Goal: Answer question/provide support: Share knowledge or assist other users

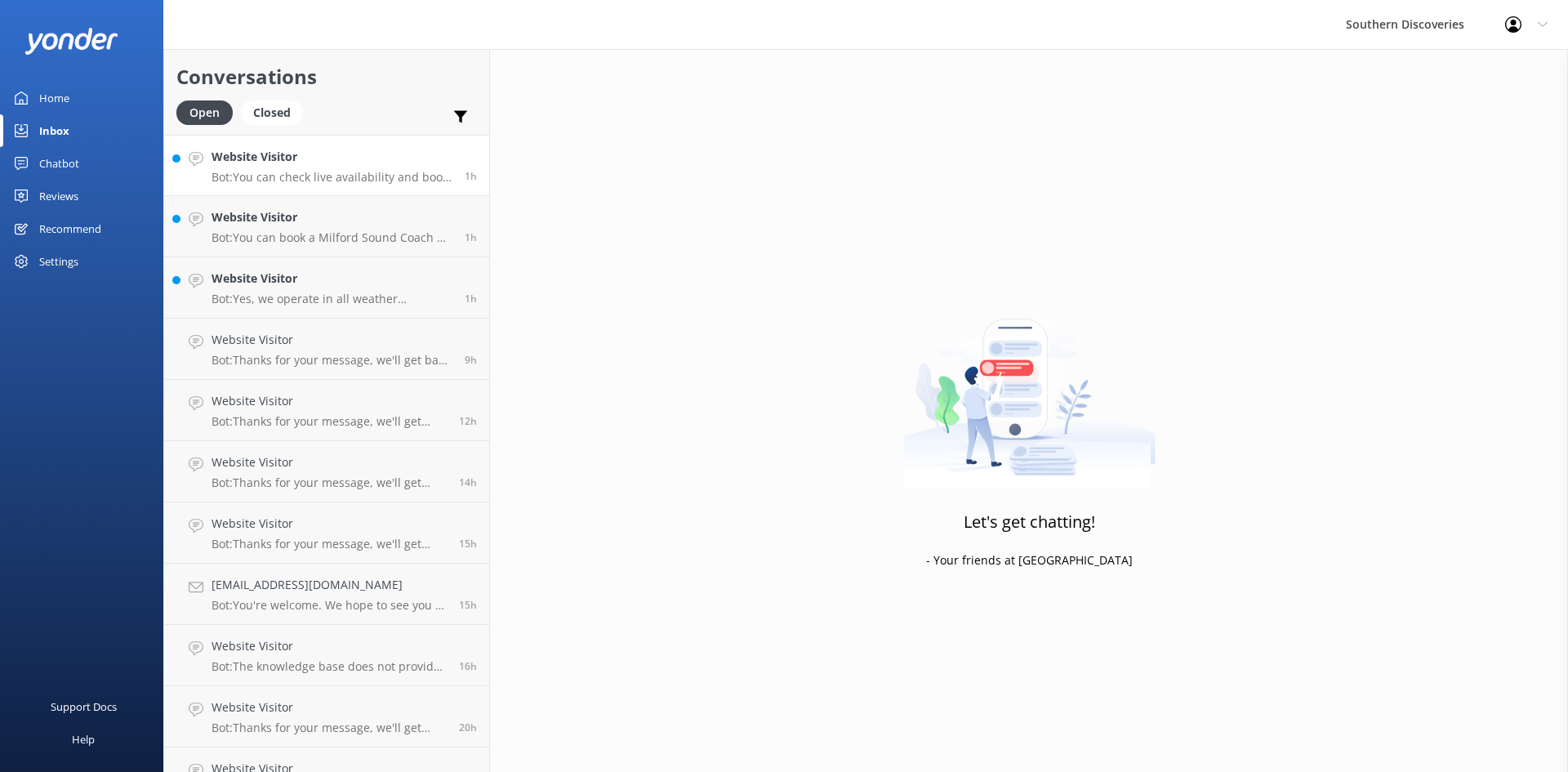
drag, startPoint x: 0, startPoint y: 0, endPoint x: 334, endPoint y: 170, distance: 374.8
click at [334, 170] on p "Bot: You can check live availability and book your Milford Sound adventure on o…" at bounding box center [332, 177] width 241 height 15
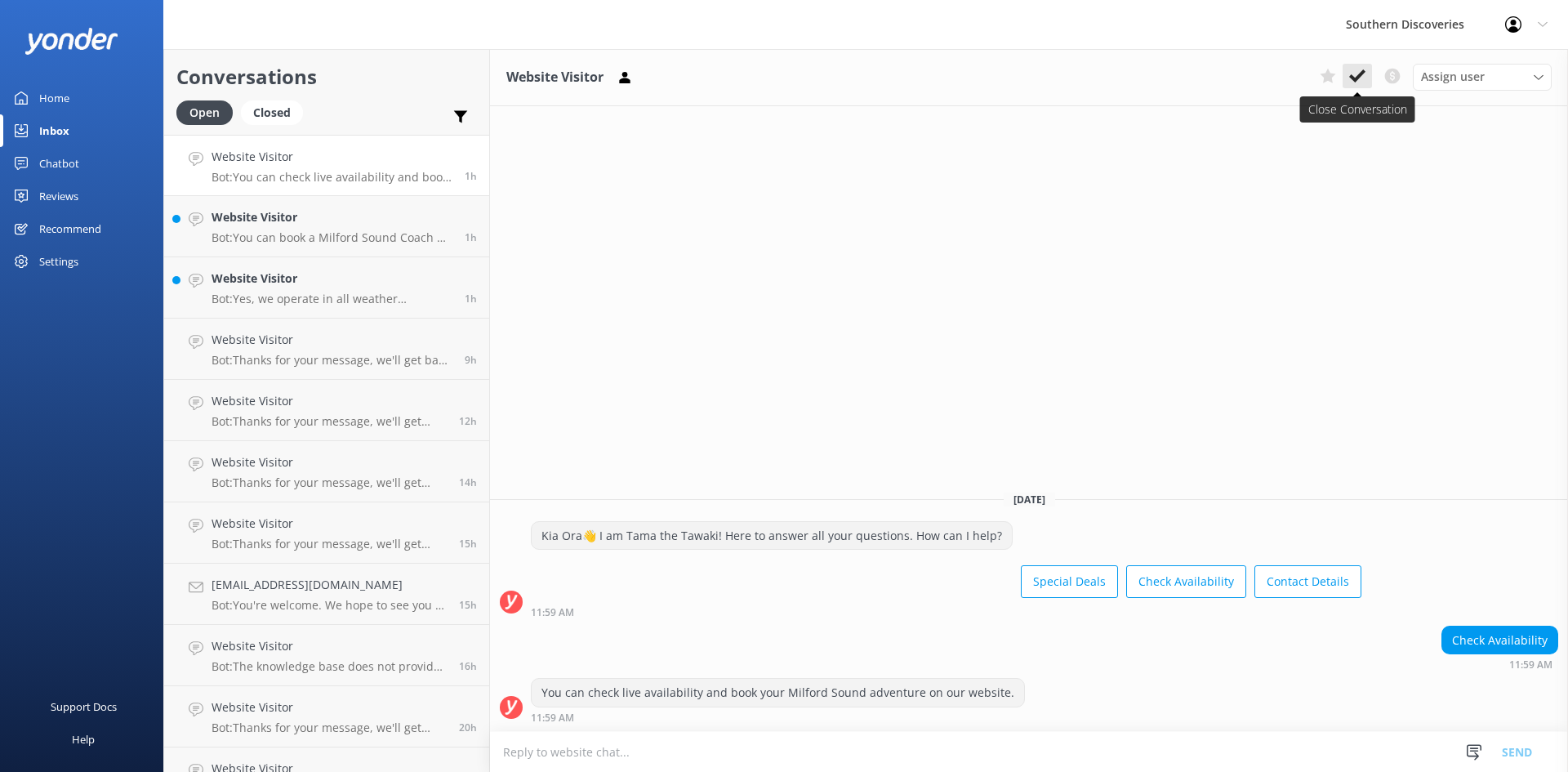
click at [1364, 77] on icon at bounding box center [1357, 76] width 17 height 17
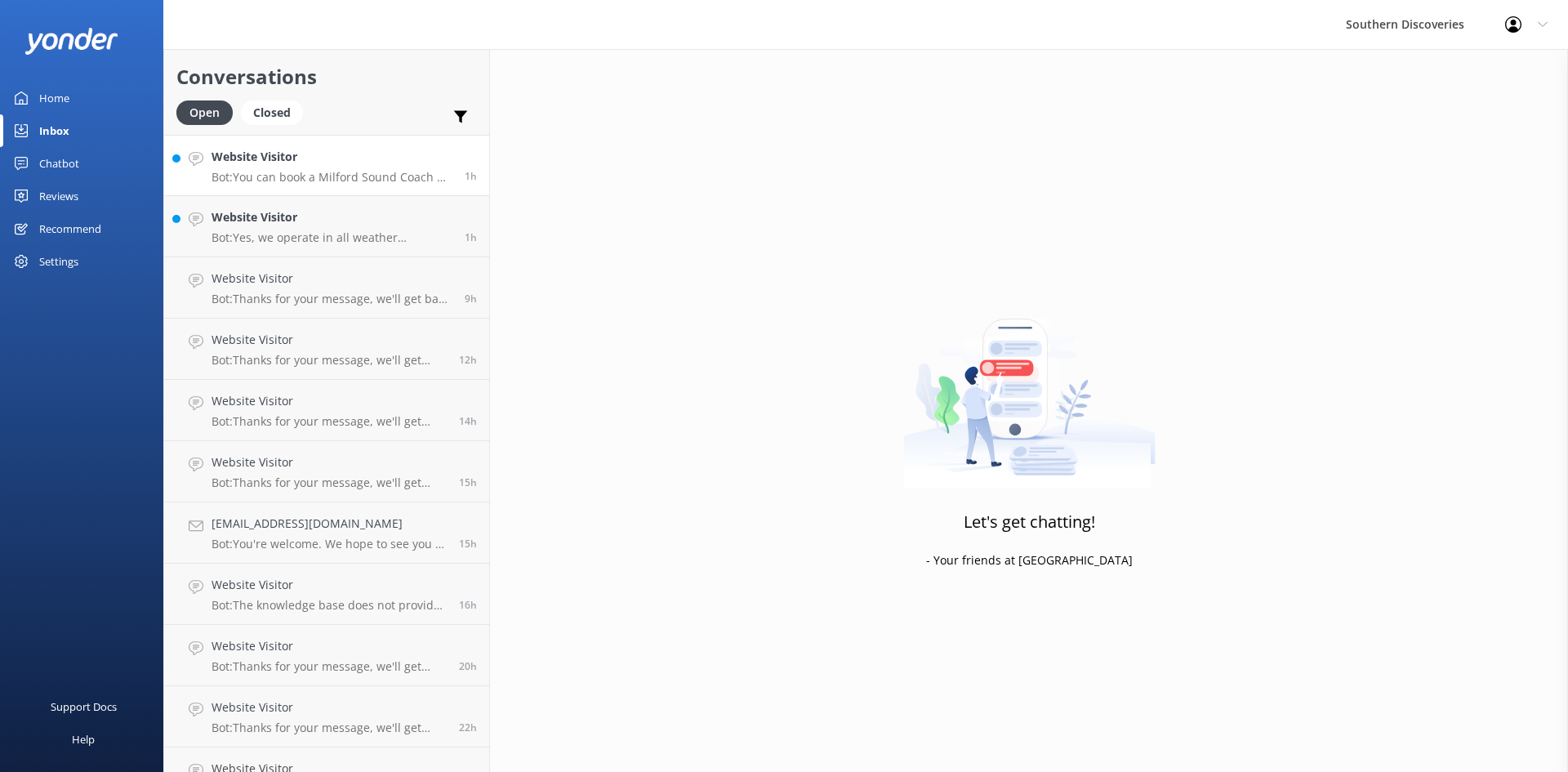
click at [314, 171] on p "Bot: You can book a Milford Sound Coach & Nature Cruise with a return scenic fl…" at bounding box center [332, 177] width 241 height 15
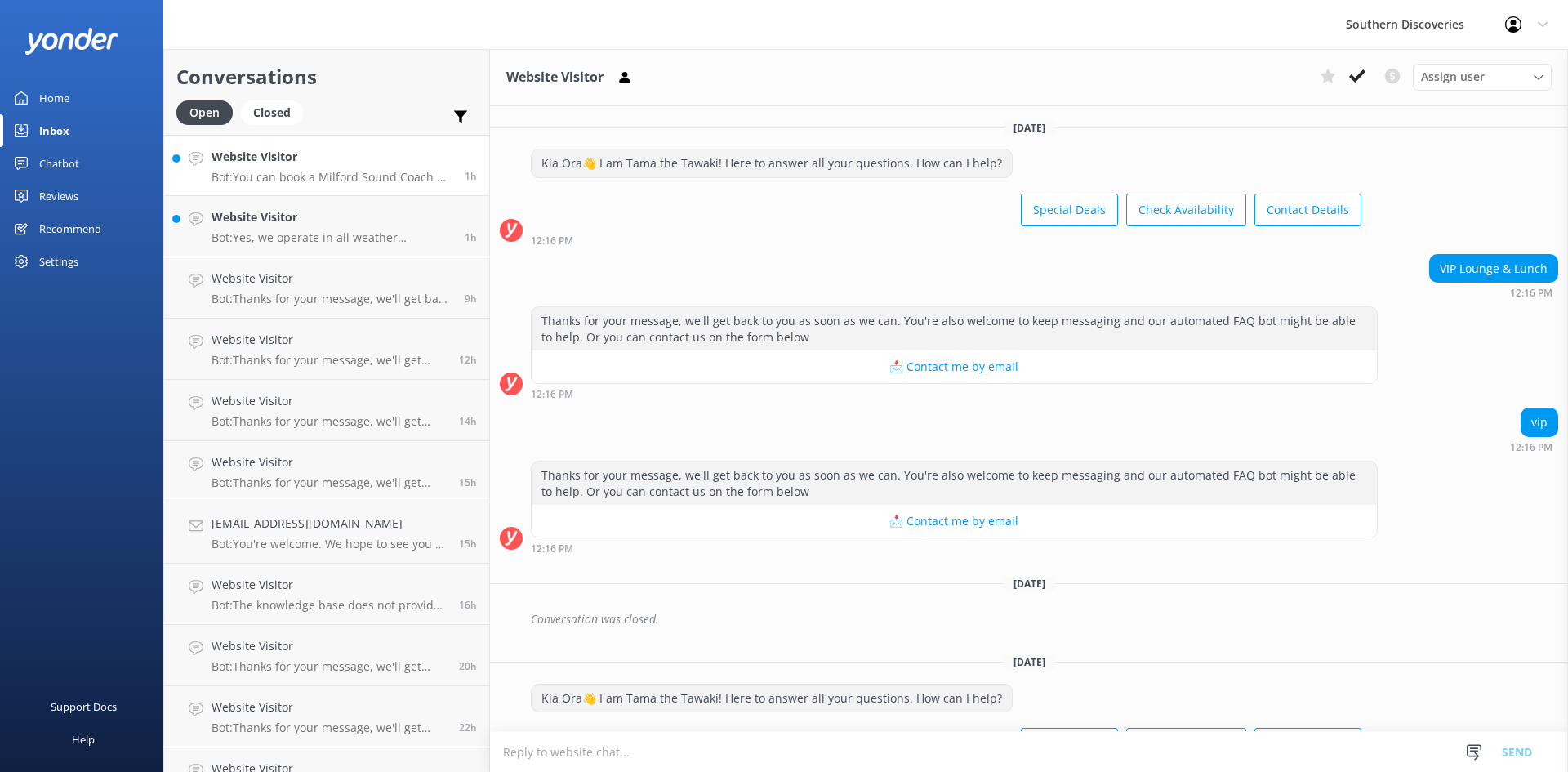
scroll to position [194, 0]
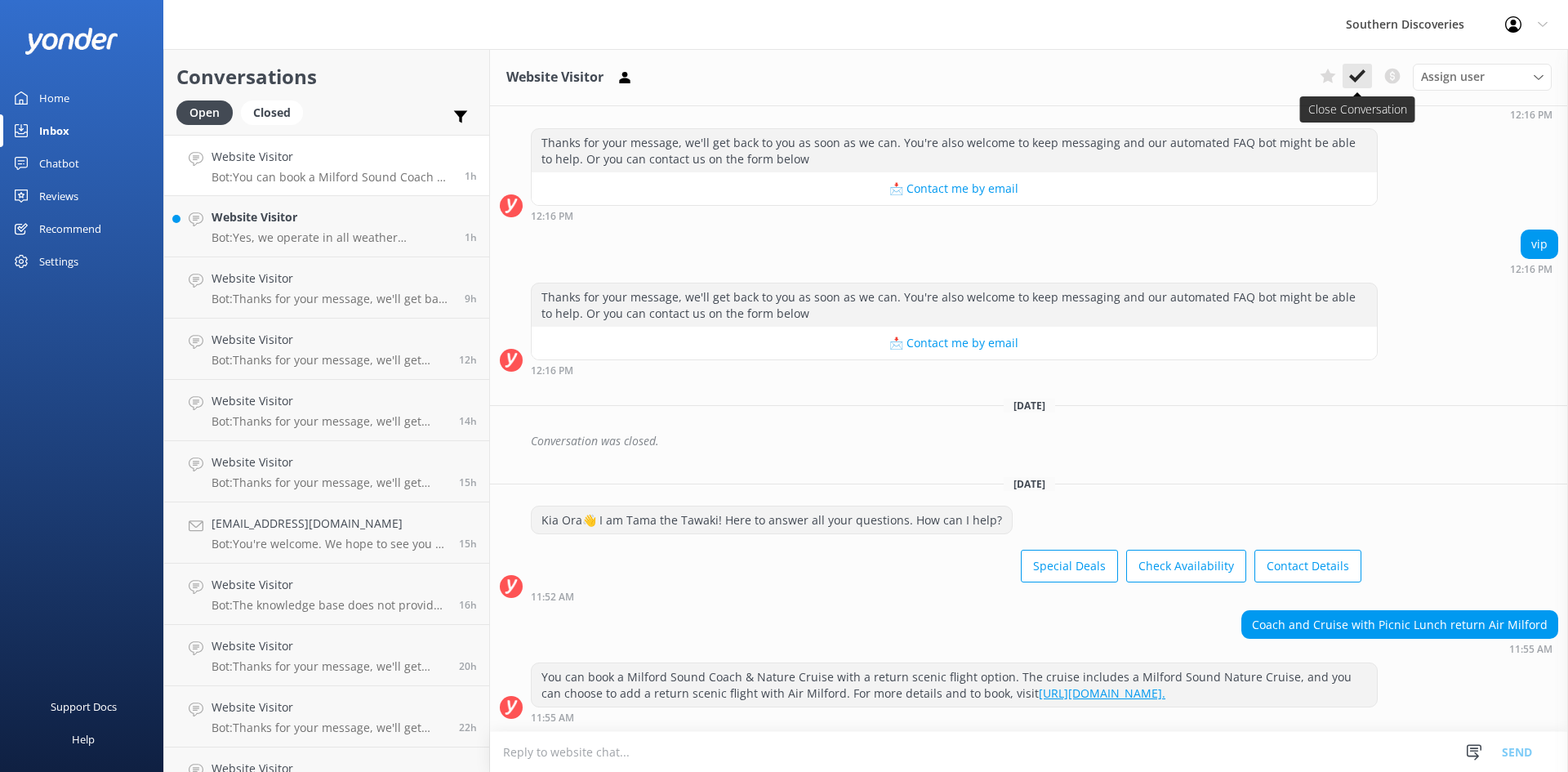
click at [1357, 73] on icon at bounding box center [1357, 76] width 17 height 17
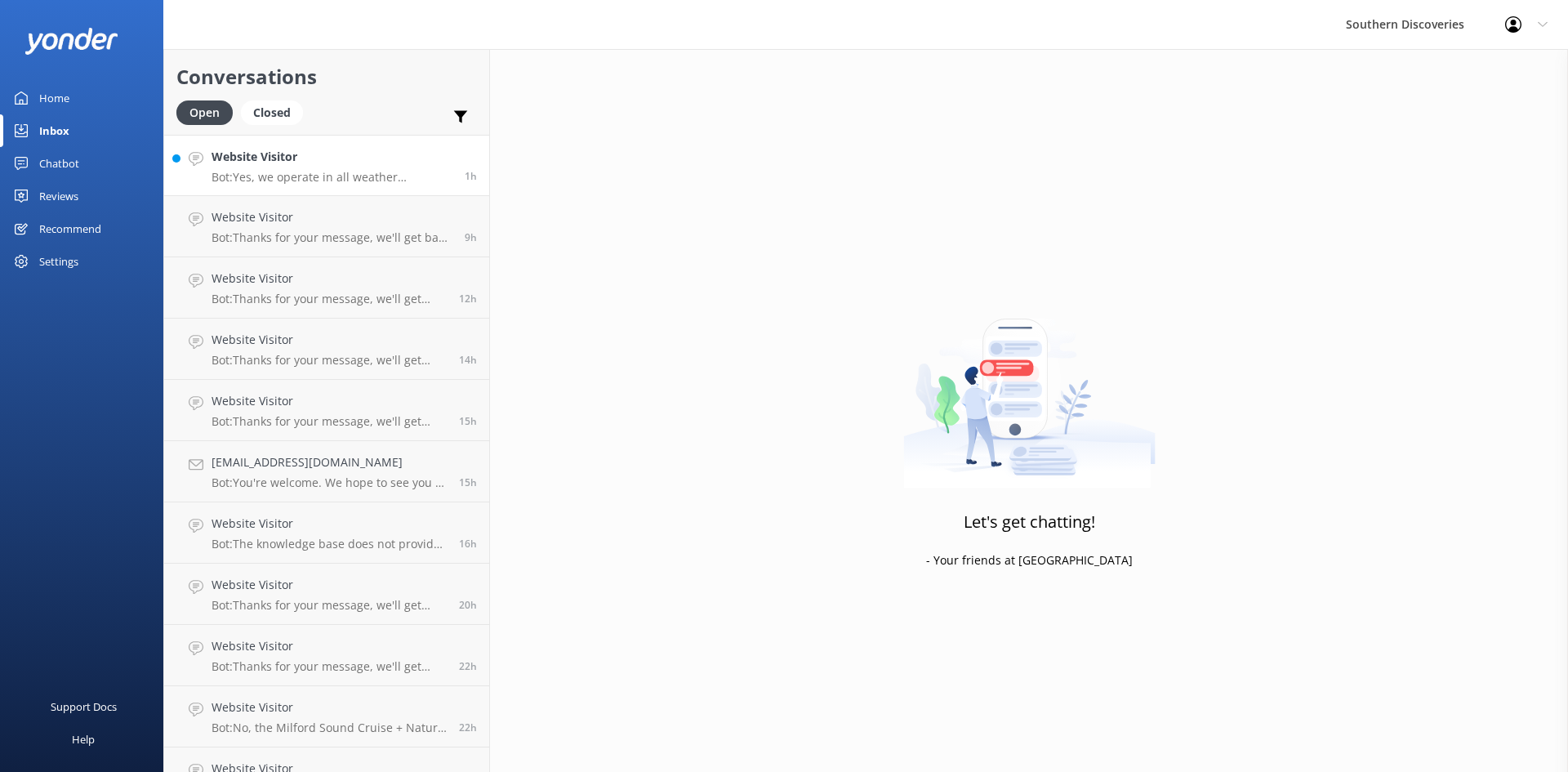
click at [341, 174] on p "Bot: Yes, we operate in all weather conditions within our company’s safety guid…" at bounding box center [332, 177] width 241 height 15
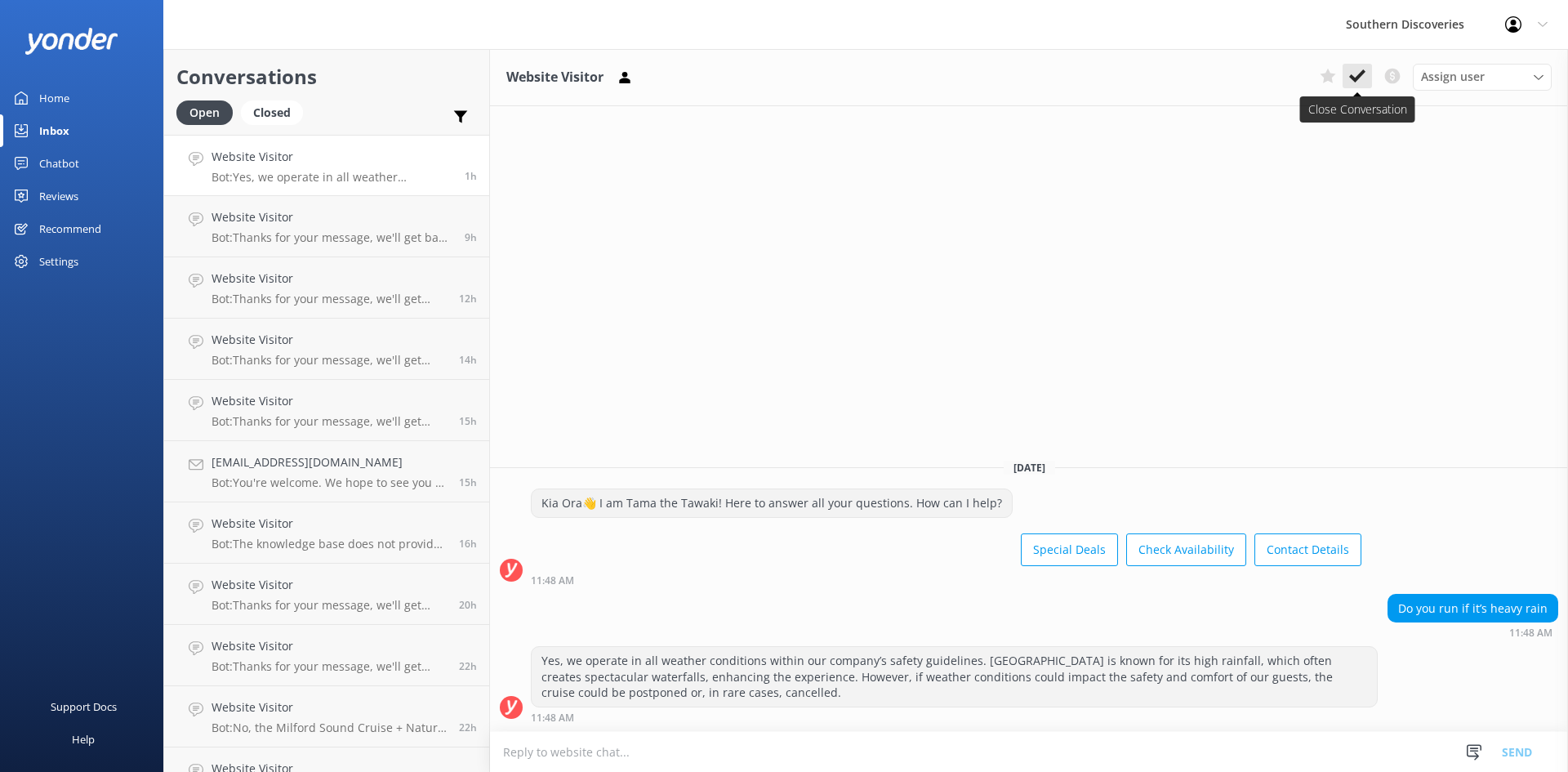
click at [1350, 73] on icon at bounding box center [1357, 76] width 17 height 17
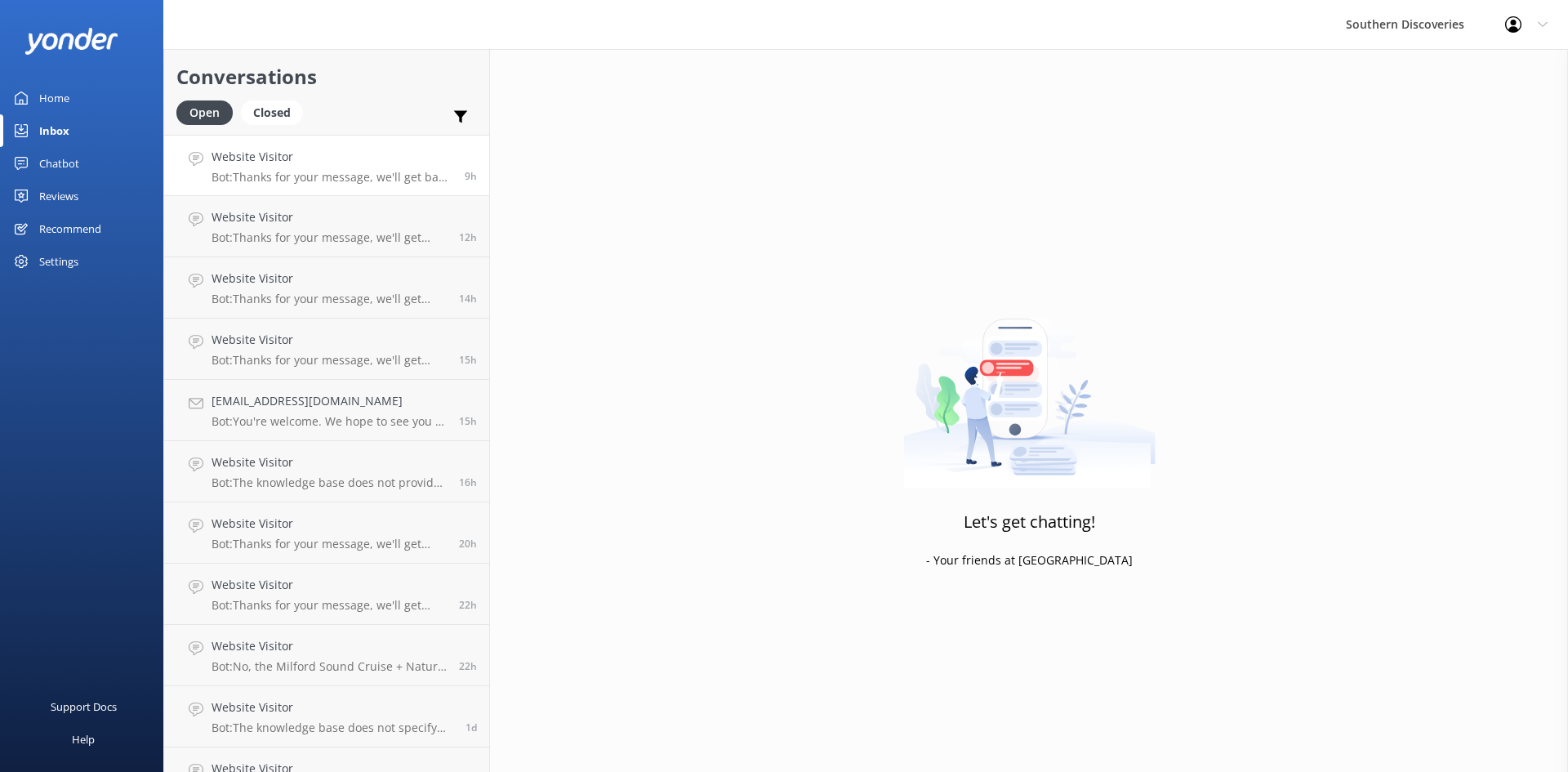
click at [341, 173] on p "Bot: Thanks for your message, we'll get back to you as soon as we can. You're a…" at bounding box center [332, 177] width 241 height 15
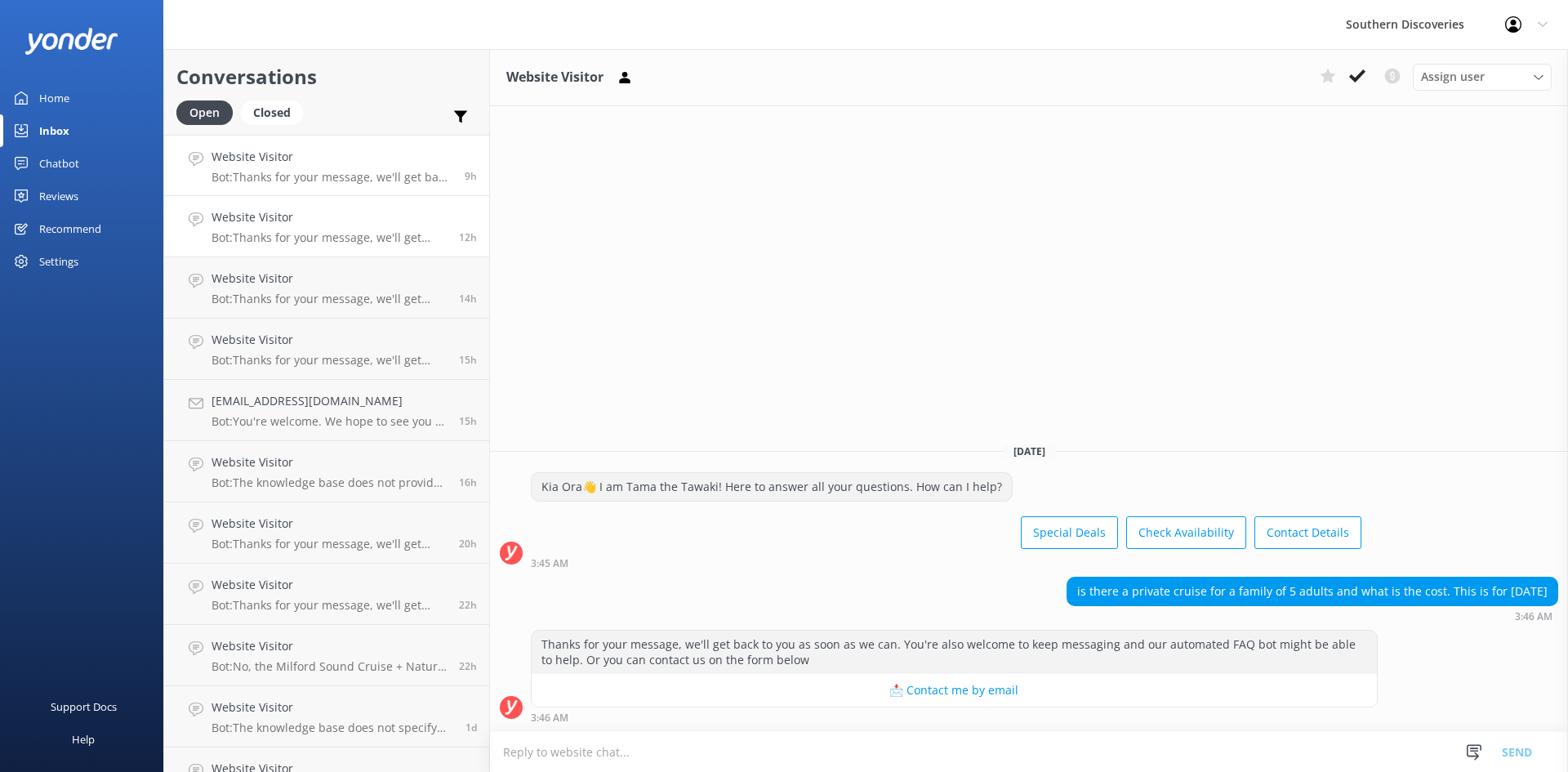
click at [352, 229] on div "Website Visitor Bot: Thanks for your message, we'll get back to you as soon as …" at bounding box center [329, 225] width 235 height 36
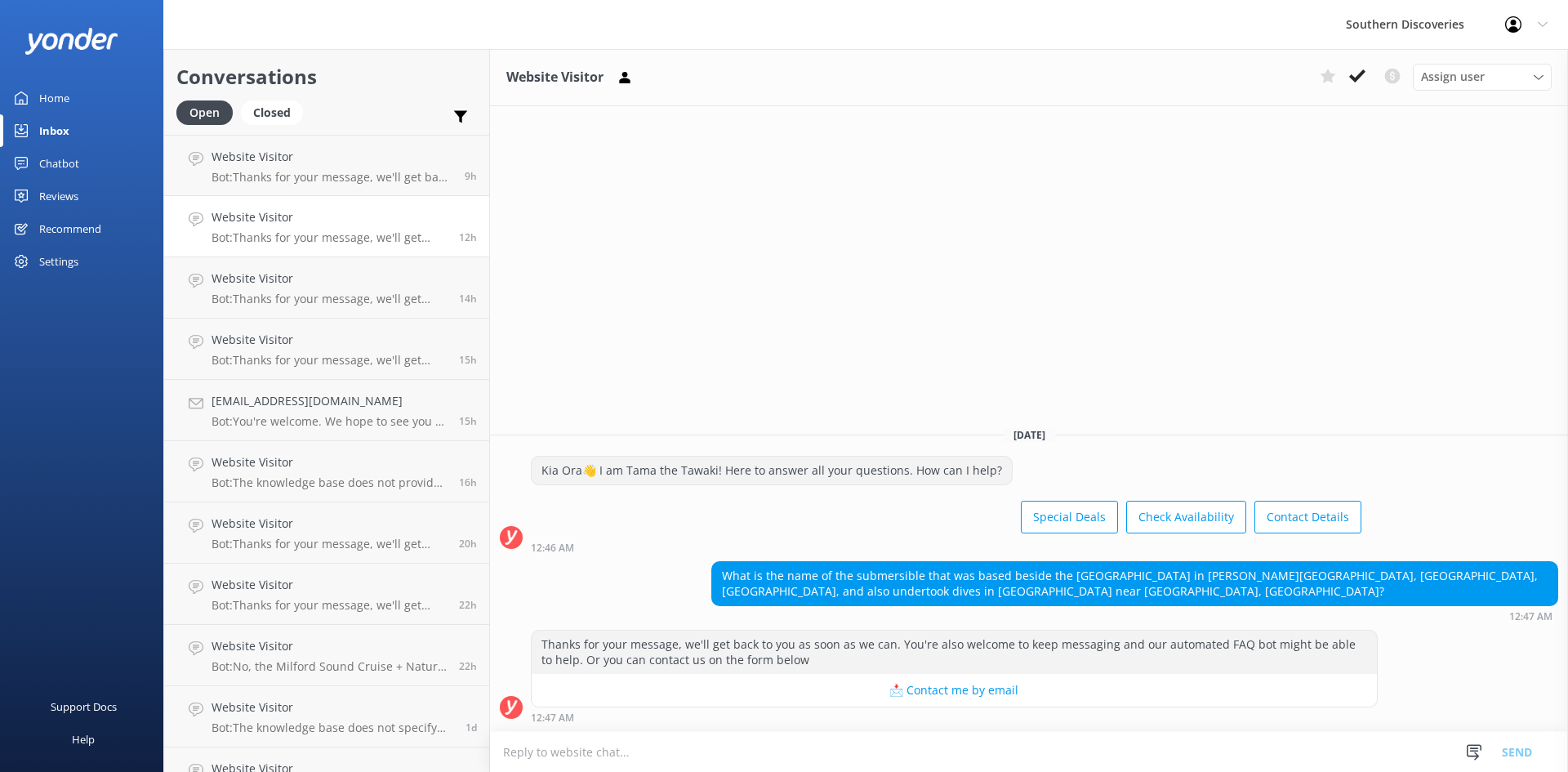
click at [947, 691] on button "📩 Contact me by email" at bounding box center [954, 690] width 845 height 33
click at [911, 579] on div "What is the name of the submersible that was based beside the [GEOGRAPHIC_DATA]…" at bounding box center [1134, 584] width 845 height 44
click at [808, 735] on textarea at bounding box center [1029, 752] width 1078 height 40
click at [332, 288] on div "Website Visitor Bot: Thanks for your message, we'll get back to you as soon as …" at bounding box center [329, 287] width 235 height 36
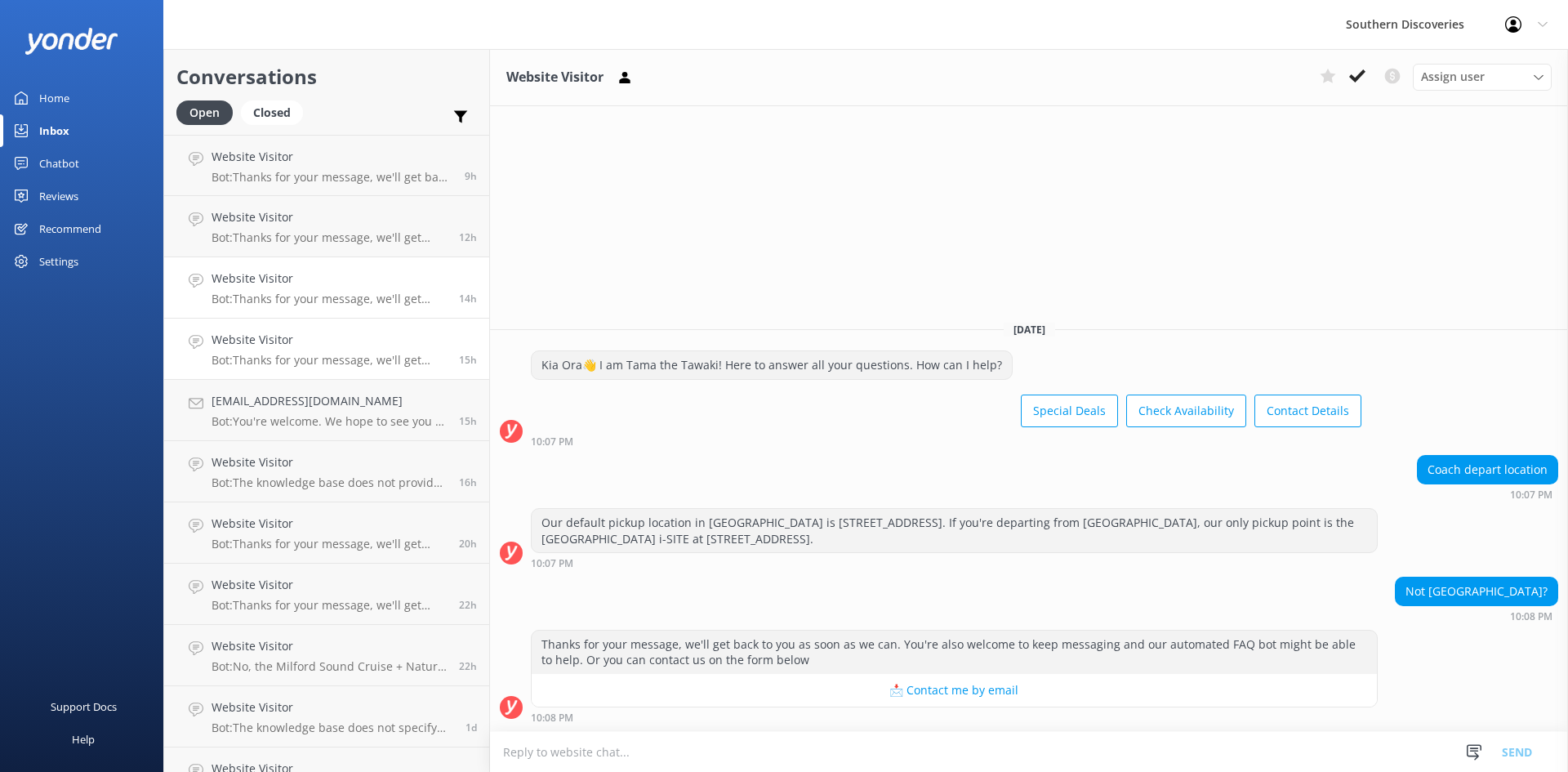
click at [368, 345] on h4 "Website Visitor" at bounding box center [329, 339] width 235 height 18
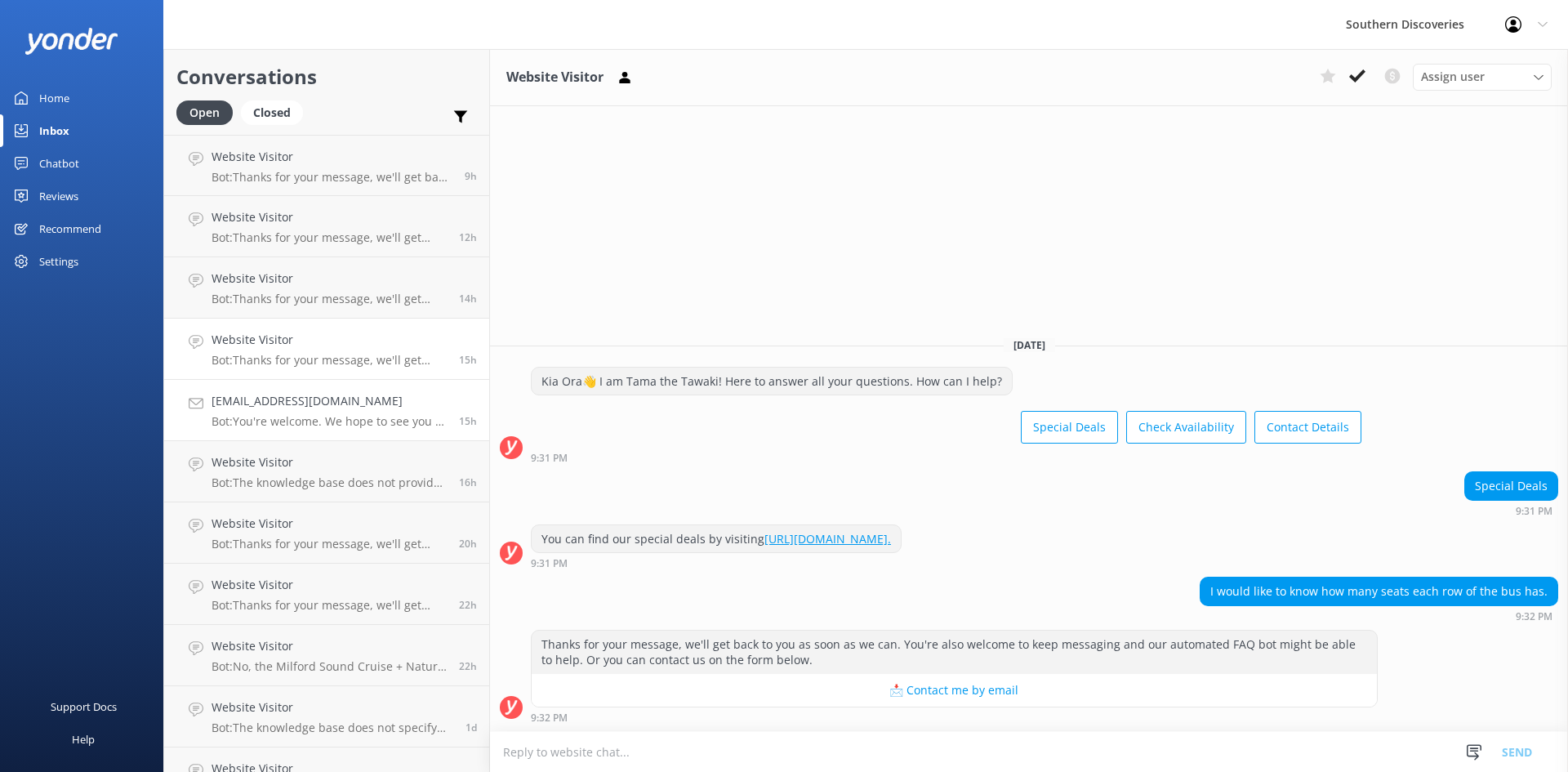
click at [363, 410] on h4 "[EMAIL_ADDRESS][DOMAIN_NAME]" at bounding box center [329, 400] width 235 height 18
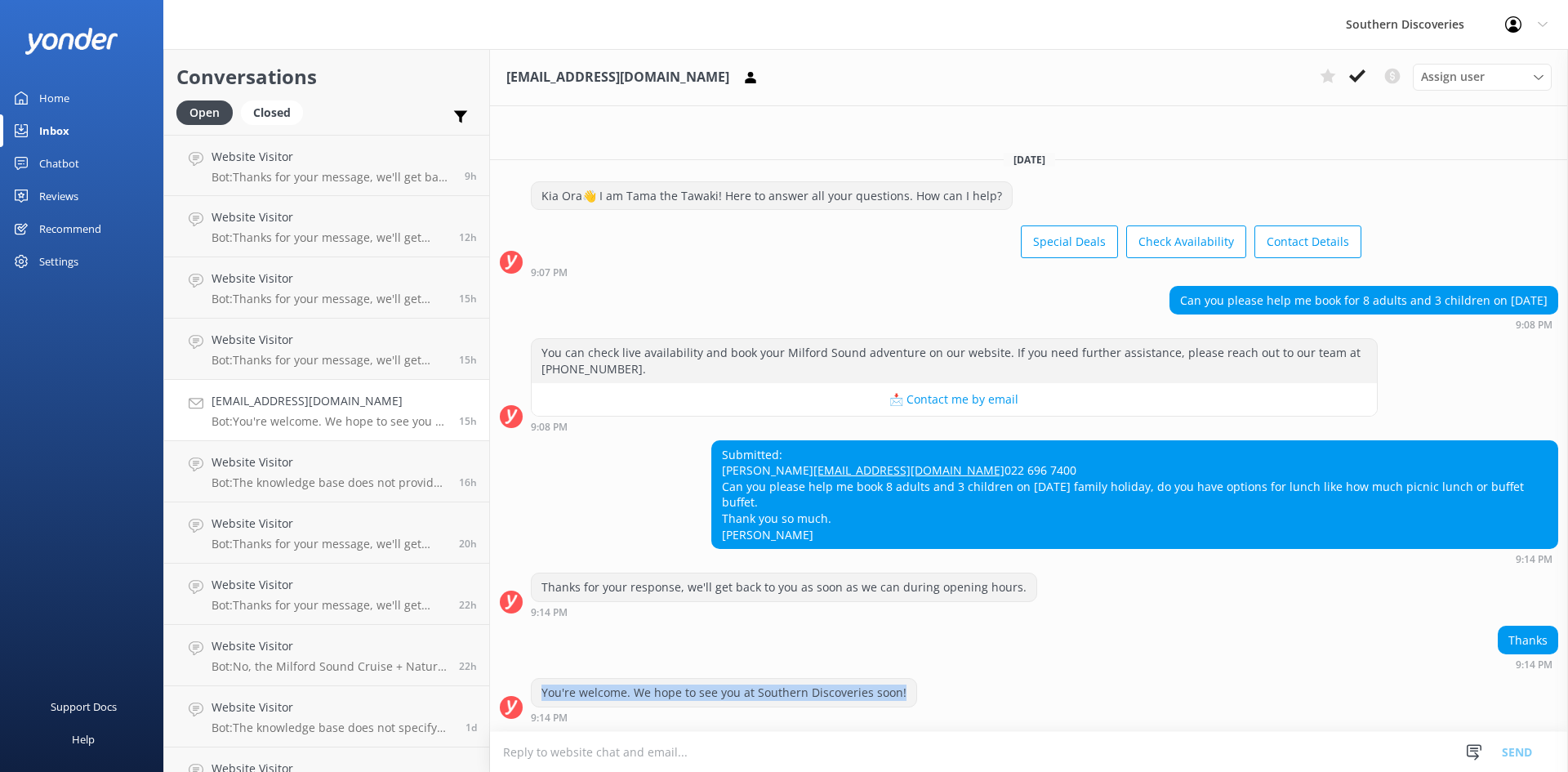
drag, startPoint x: 898, startPoint y: 695, endPoint x: 540, endPoint y: 689, distance: 358.1
click at [540, 689] on div "You're welcome. We hope to see you at Southern Discoveries soon!" at bounding box center [724, 693] width 385 height 28
click at [1475, 70] on span "Assign user" at bounding box center [1452, 77] width 64 height 18
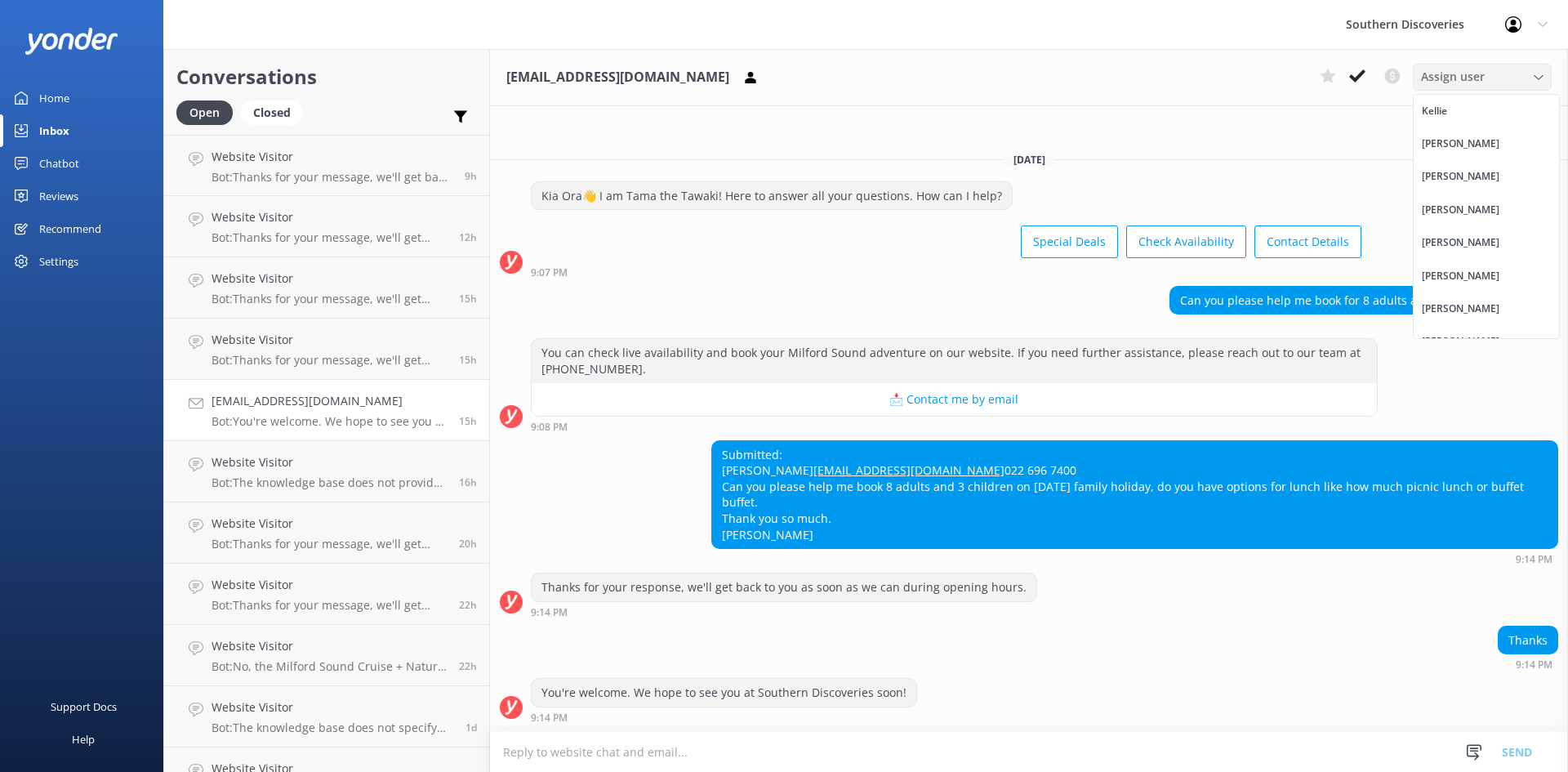
click at [1475, 70] on span "Assign user" at bounding box center [1452, 77] width 64 height 18
click at [1482, 74] on span "Assign user" at bounding box center [1452, 77] width 64 height 18
click at [1469, 285] on link "[PERSON_NAME]" at bounding box center [1485, 276] width 145 height 33
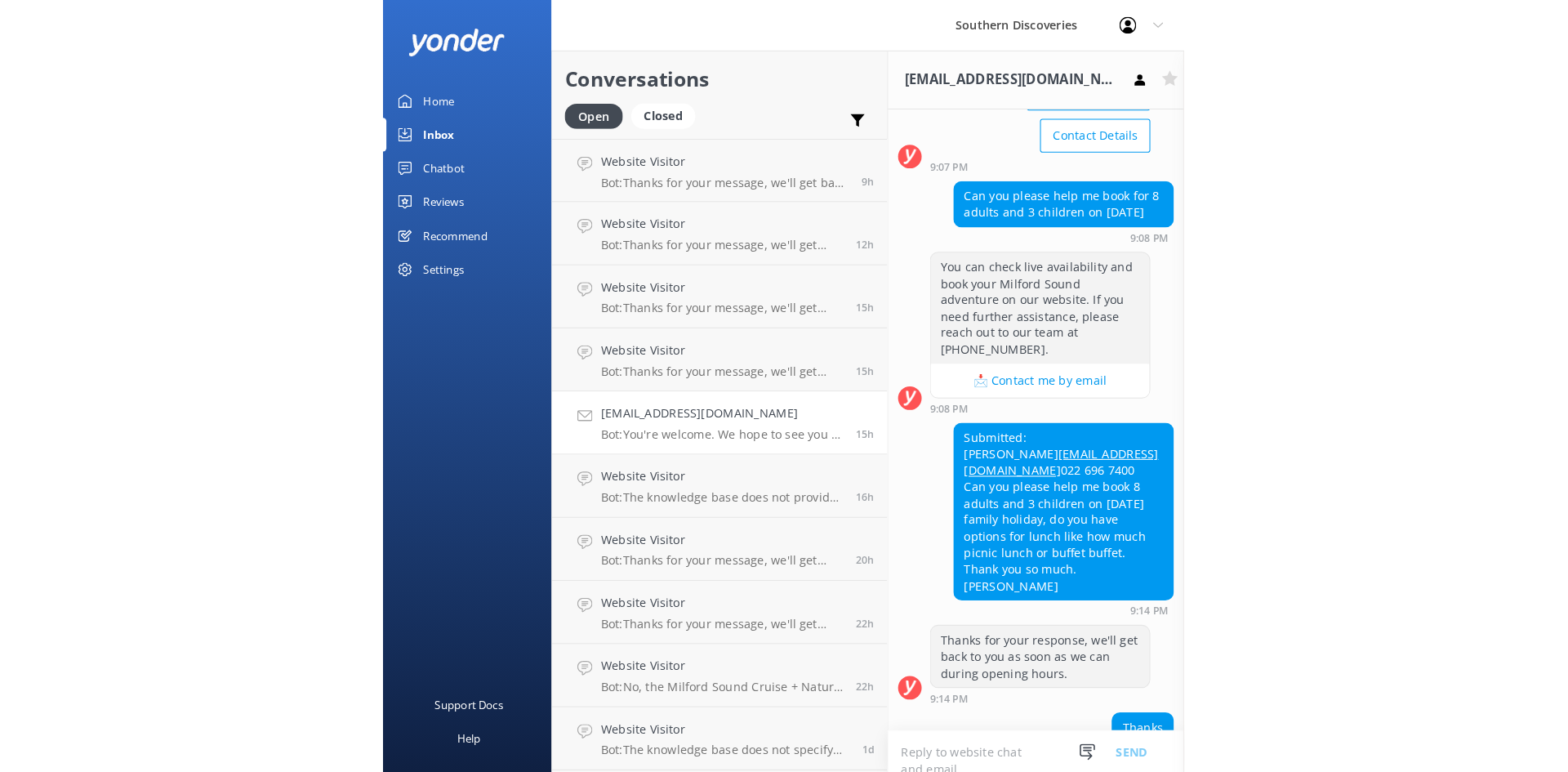
scroll to position [78, 0]
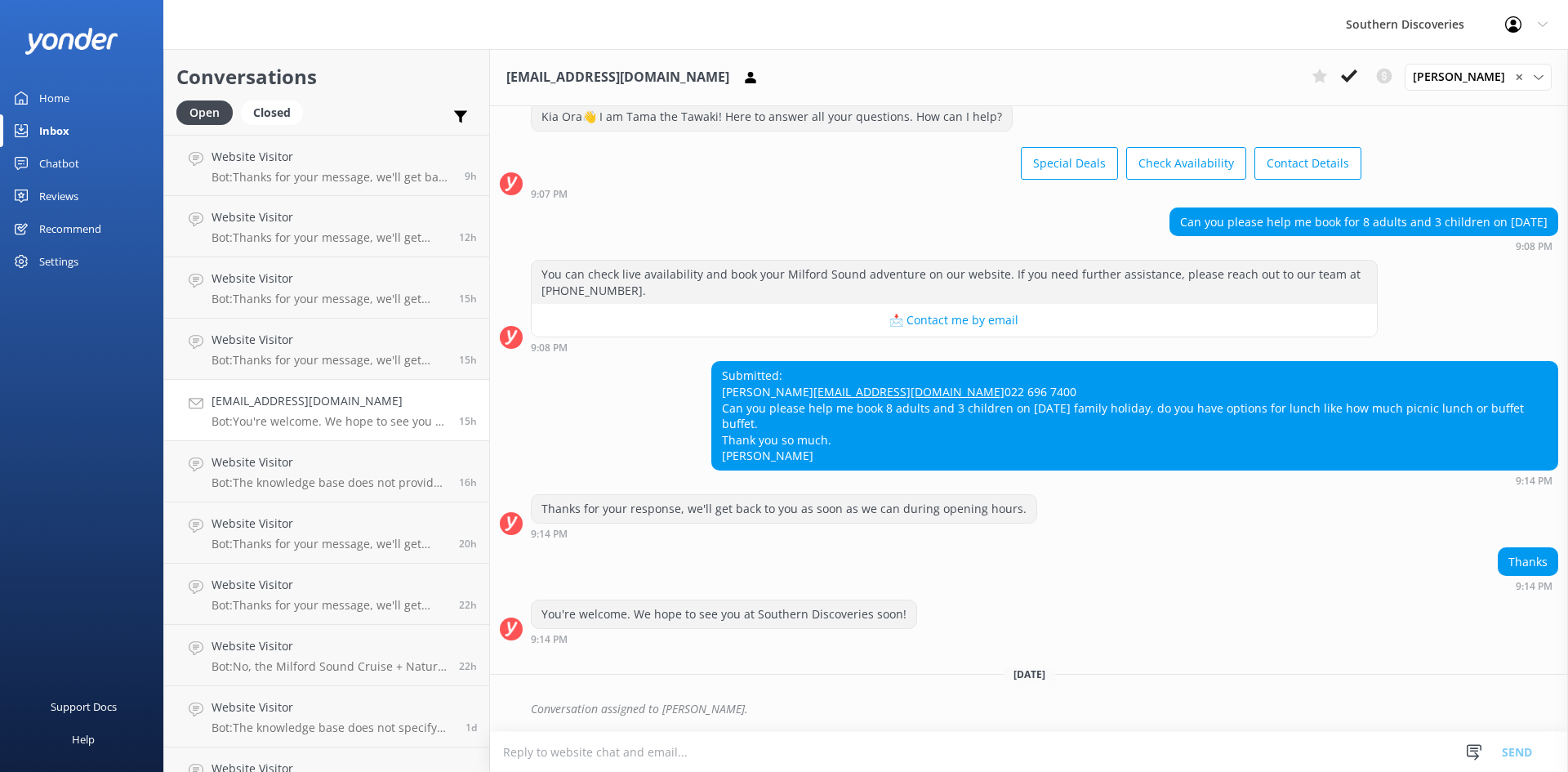
click at [926, 761] on textarea at bounding box center [1029, 752] width 1078 height 40
click at [1436, 73] on span "[PERSON_NAME]" at bounding box center [1463, 77] width 102 height 18
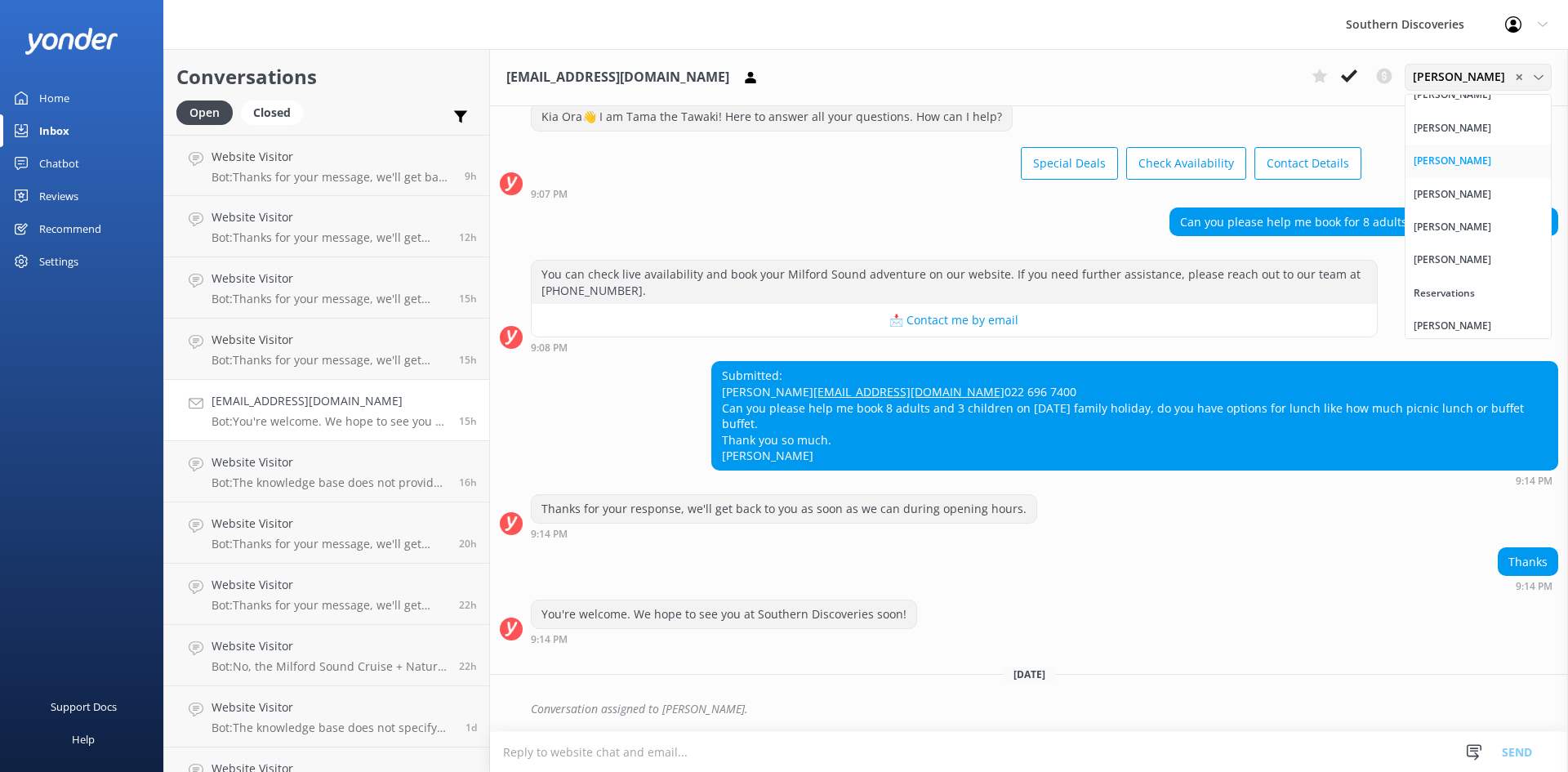
scroll to position [152, 0]
click at [1141, 70] on div "[EMAIL_ADDRESS][DOMAIN_NAME] [PERSON_NAME] ✕ [PERSON_NAME] [PERSON_NAME] [PERSO…" at bounding box center [1029, 77] width 1078 height 57
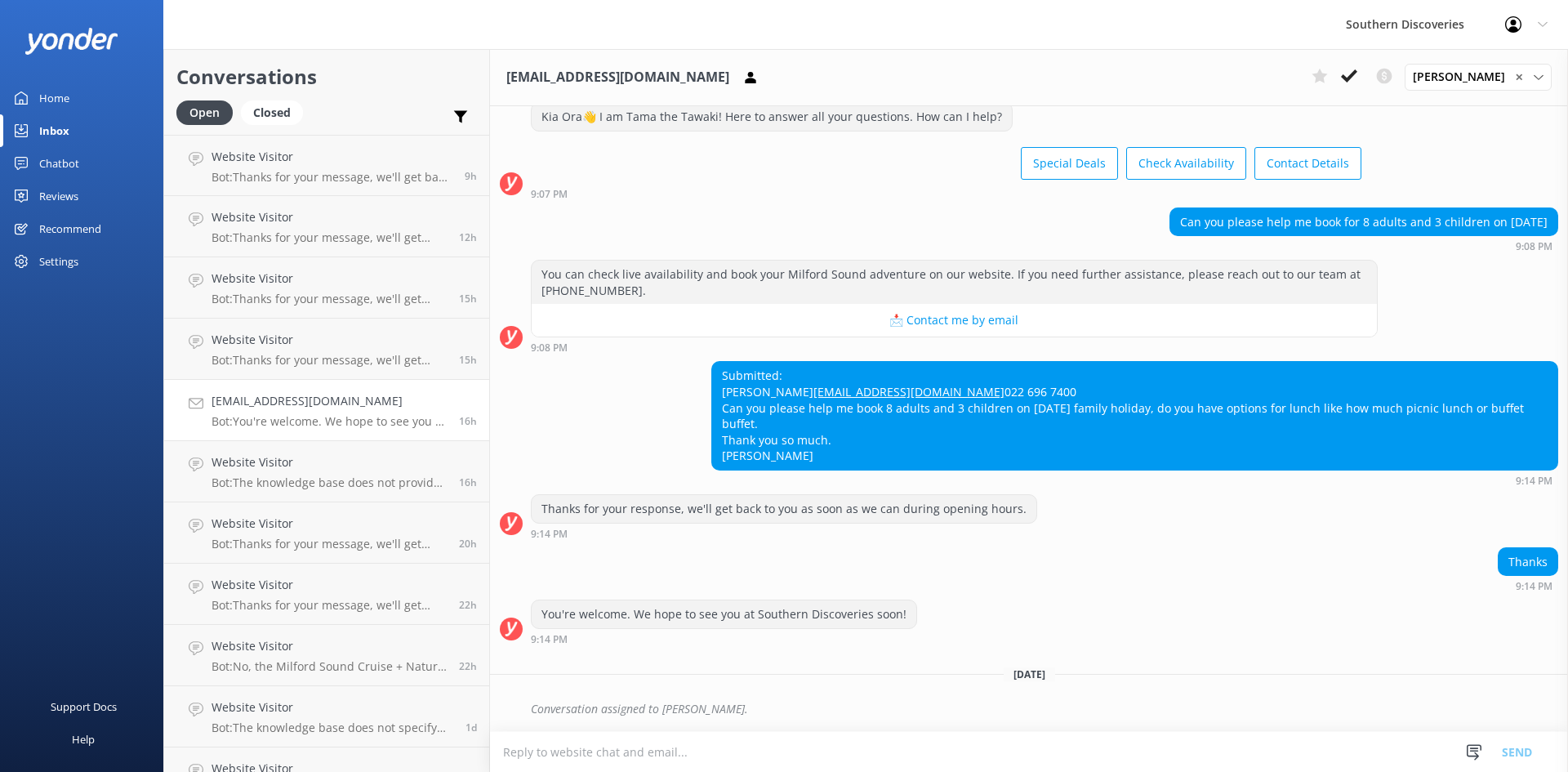
click at [895, 751] on textarea at bounding box center [1029, 752] width 1078 height 40
click at [893, 726] on div "Conversation assigned to [PERSON_NAME]." at bounding box center [1029, 713] width 1078 height 36
click at [761, 722] on div "Conversation assigned to [PERSON_NAME]." at bounding box center [1044, 709] width 1027 height 28
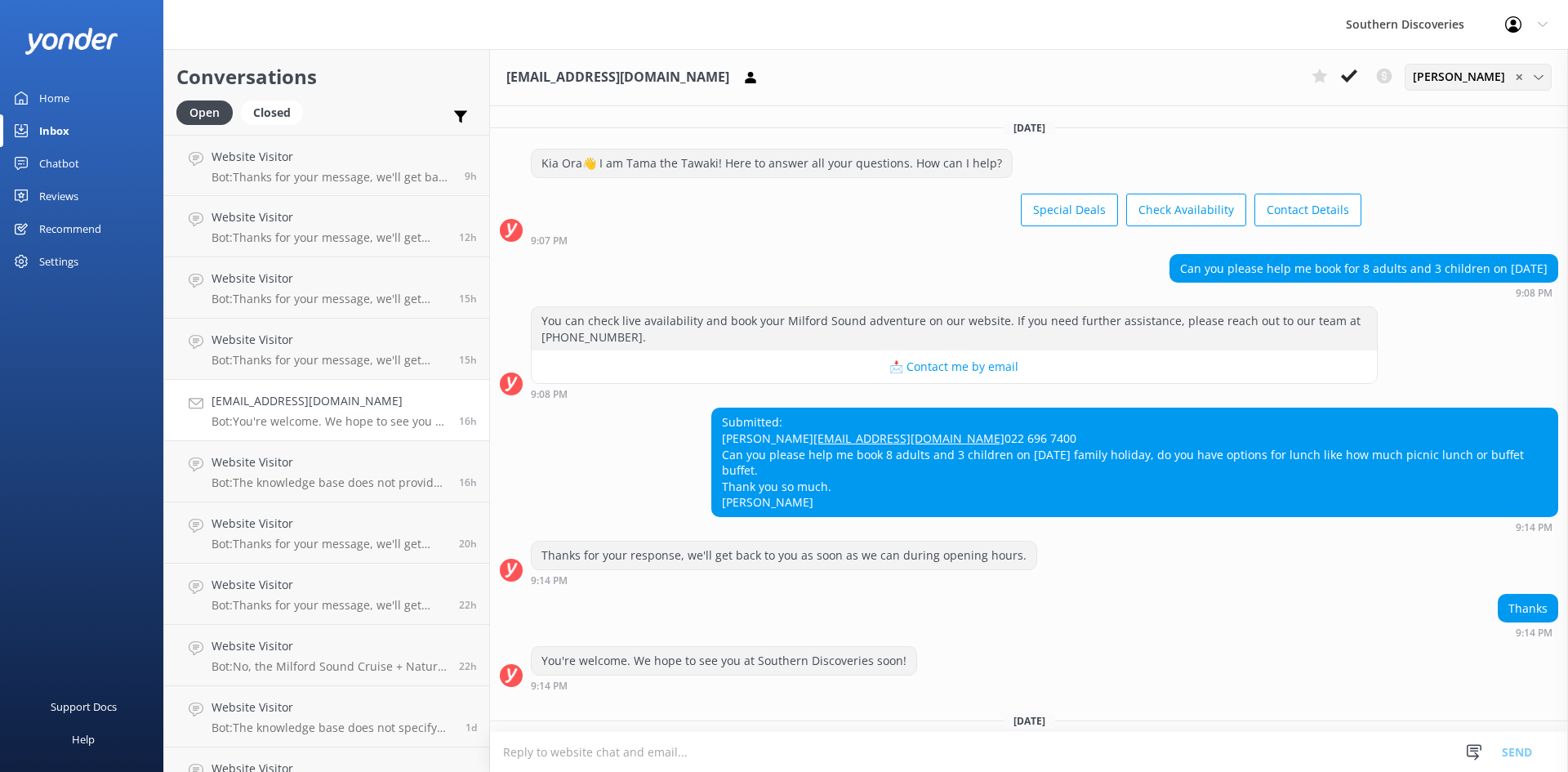
click at [1484, 74] on span "[PERSON_NAME]" at bounding box center [1463, 77] width 102 height 18
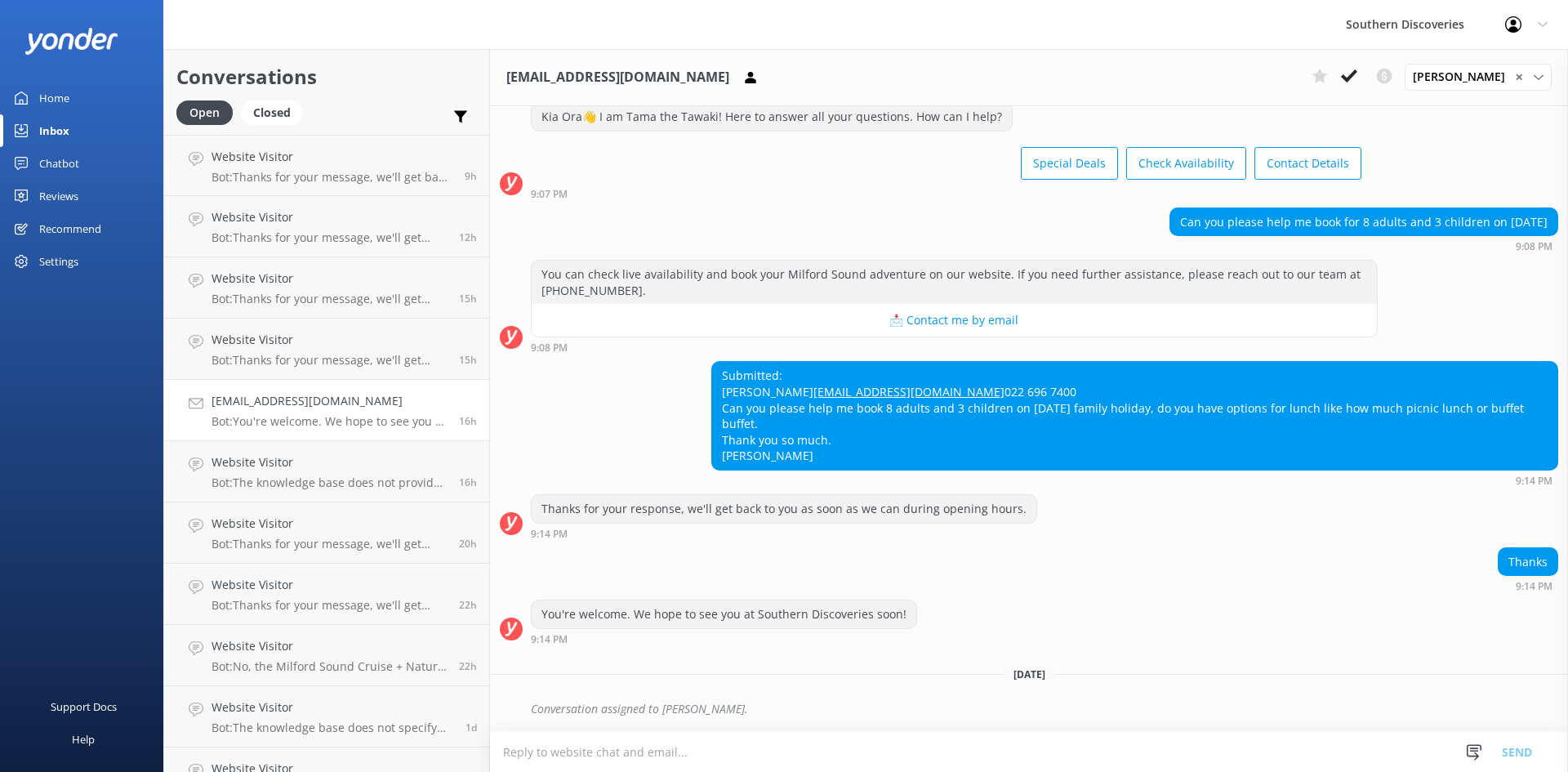
scroll to position [78, 0]
click at [1102, 750] on textarea at bounding box center [1029, 752] width 1078 height 40
click at [1352, 75] on icon at bounding box center [1349, 76] width 17 height 17
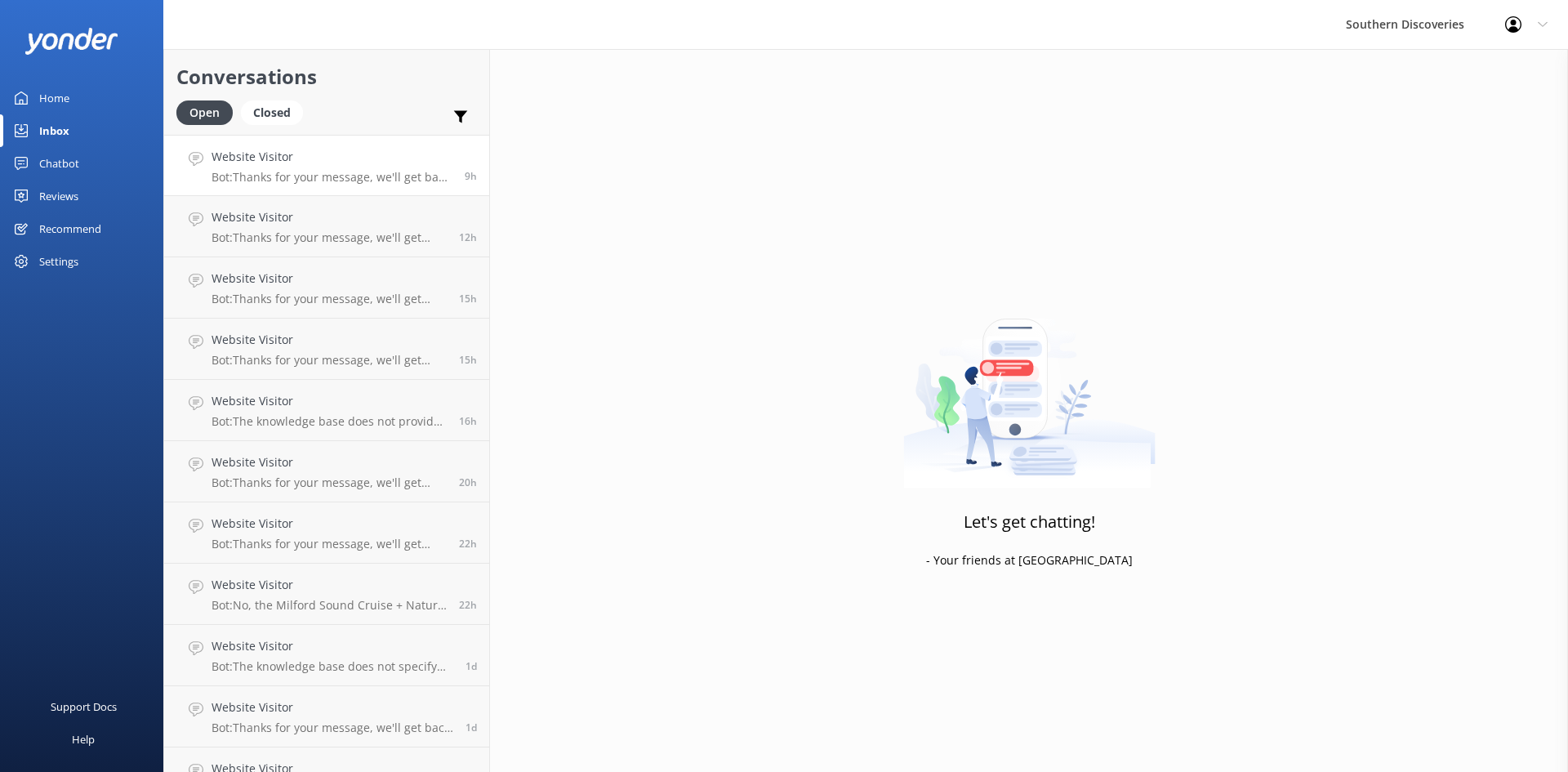
click at [300, 165] on h4 "Website Visitor" at bounding box center [332, 157] width 241 height 18
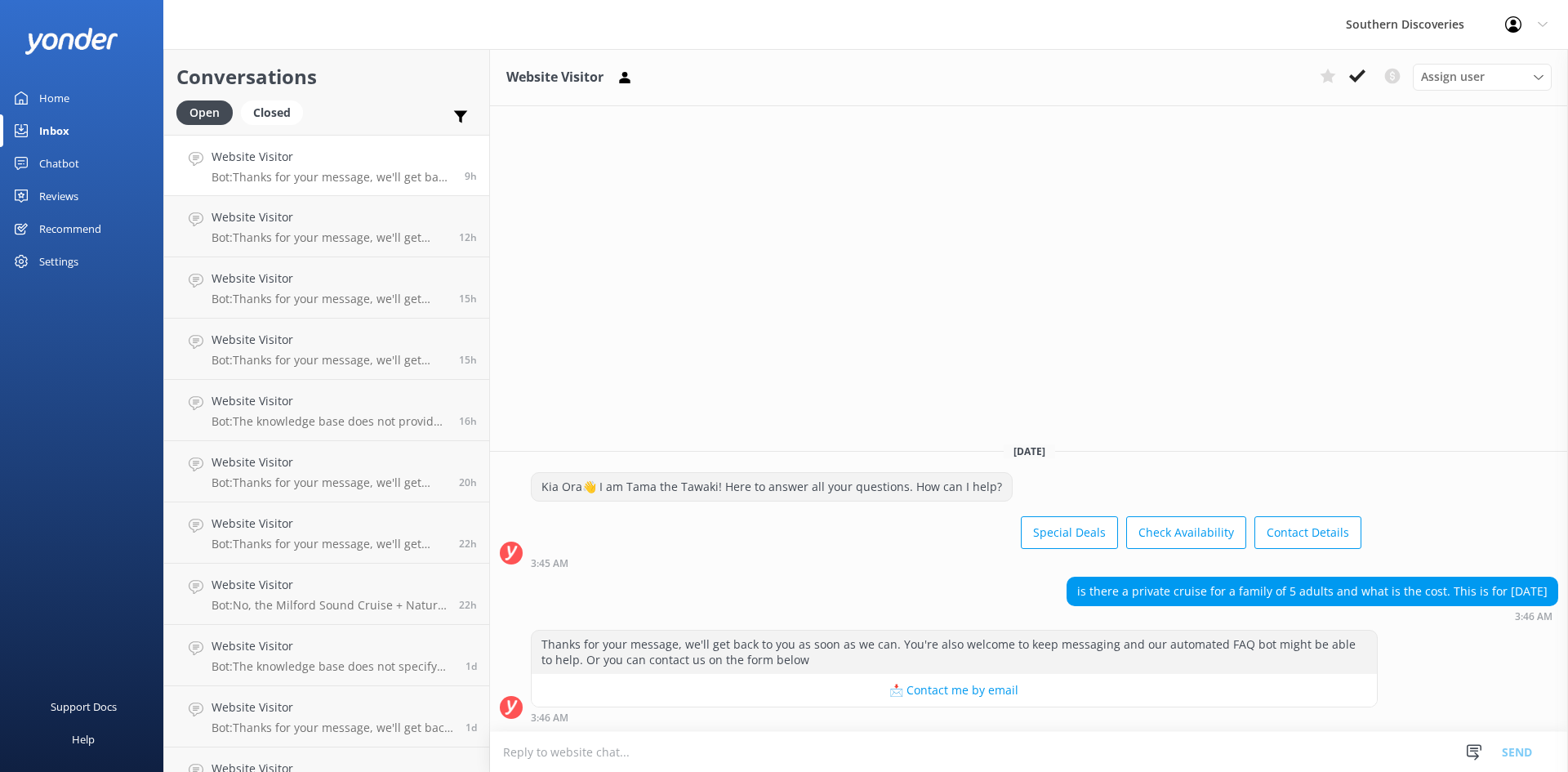
click at [617, 749] on textarea at bounding box center [1029, 752] width 1078 height 40
click at [694, 745] on textarea at bounding box center [1029, 752] width 1078 height 40
click at [280, 232] on p "Bot: Thanks for your message, we'll get back to you as soon as we can. You're a…" at bounding box center [329, 238] width 235 height 15
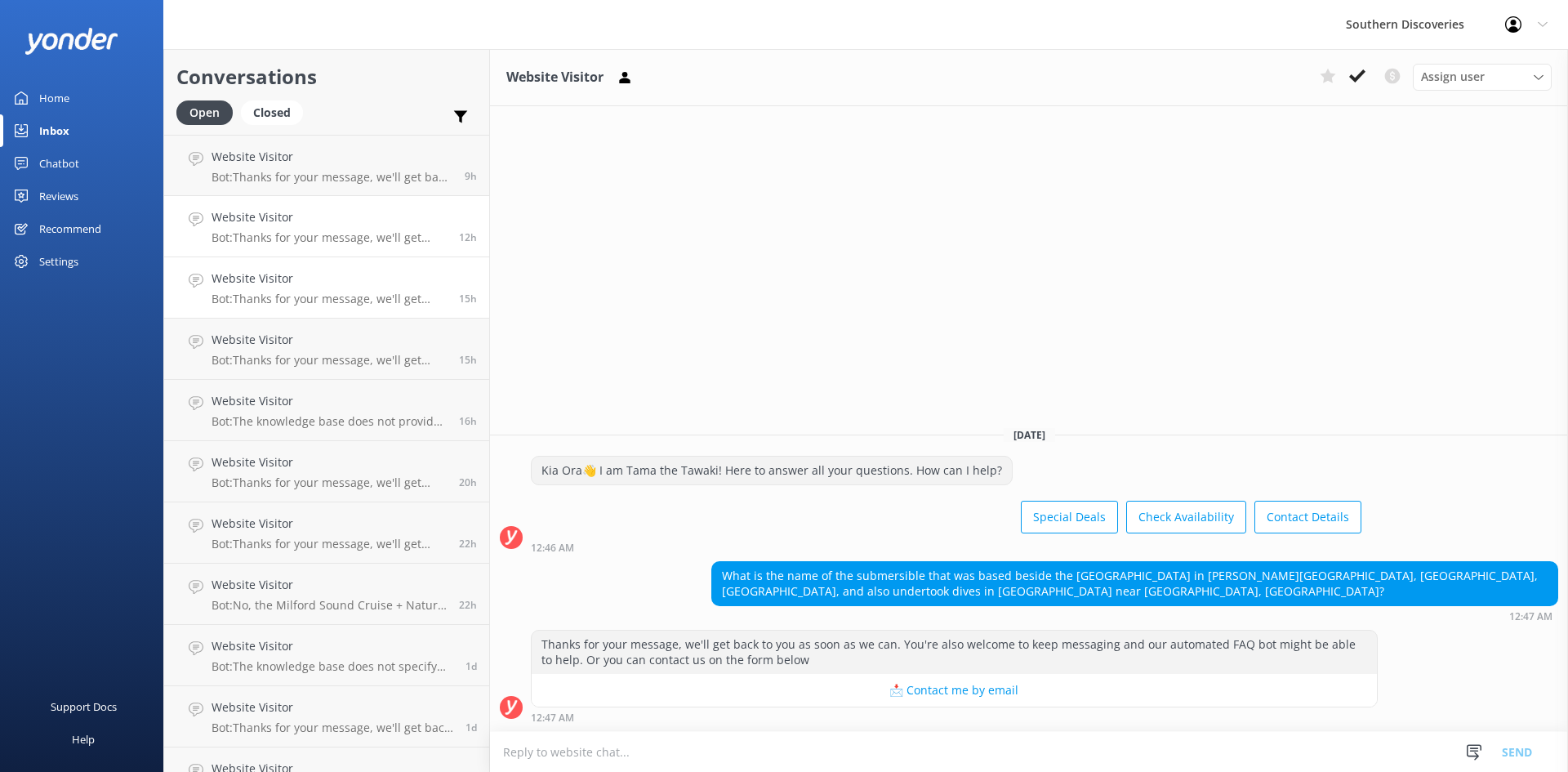
click at [262, 306] on link "Website Visitor Bot: Thanks for your message, we'll get back to you as soon as …" at bounding box center [326, 288] width 325 height 61
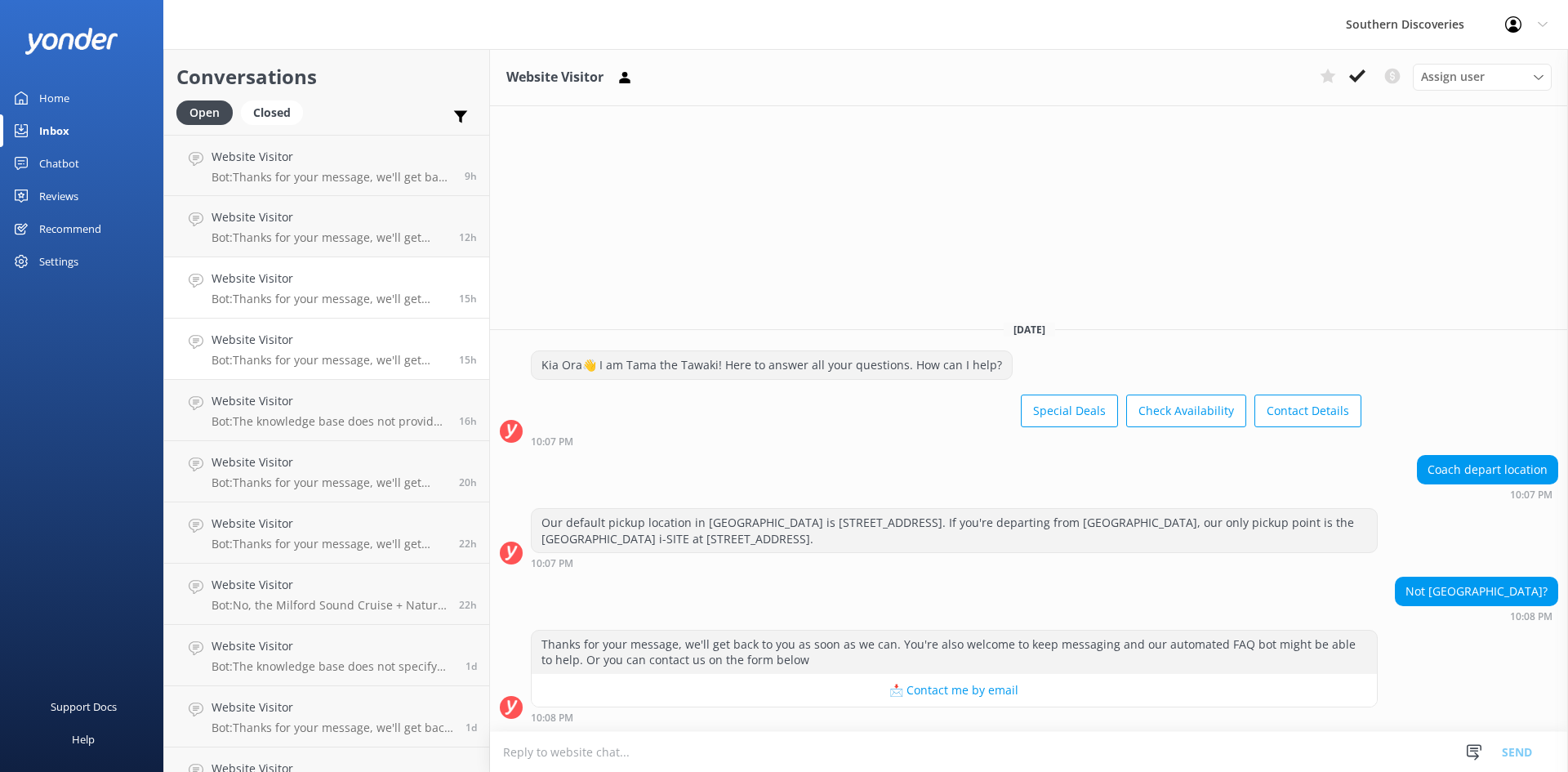
click at [294, 365] on p "Bot: Thanks for your message, we'll get back to you as soon as we can. You're a…" at bounding box center [329, 359] width 235 height 15
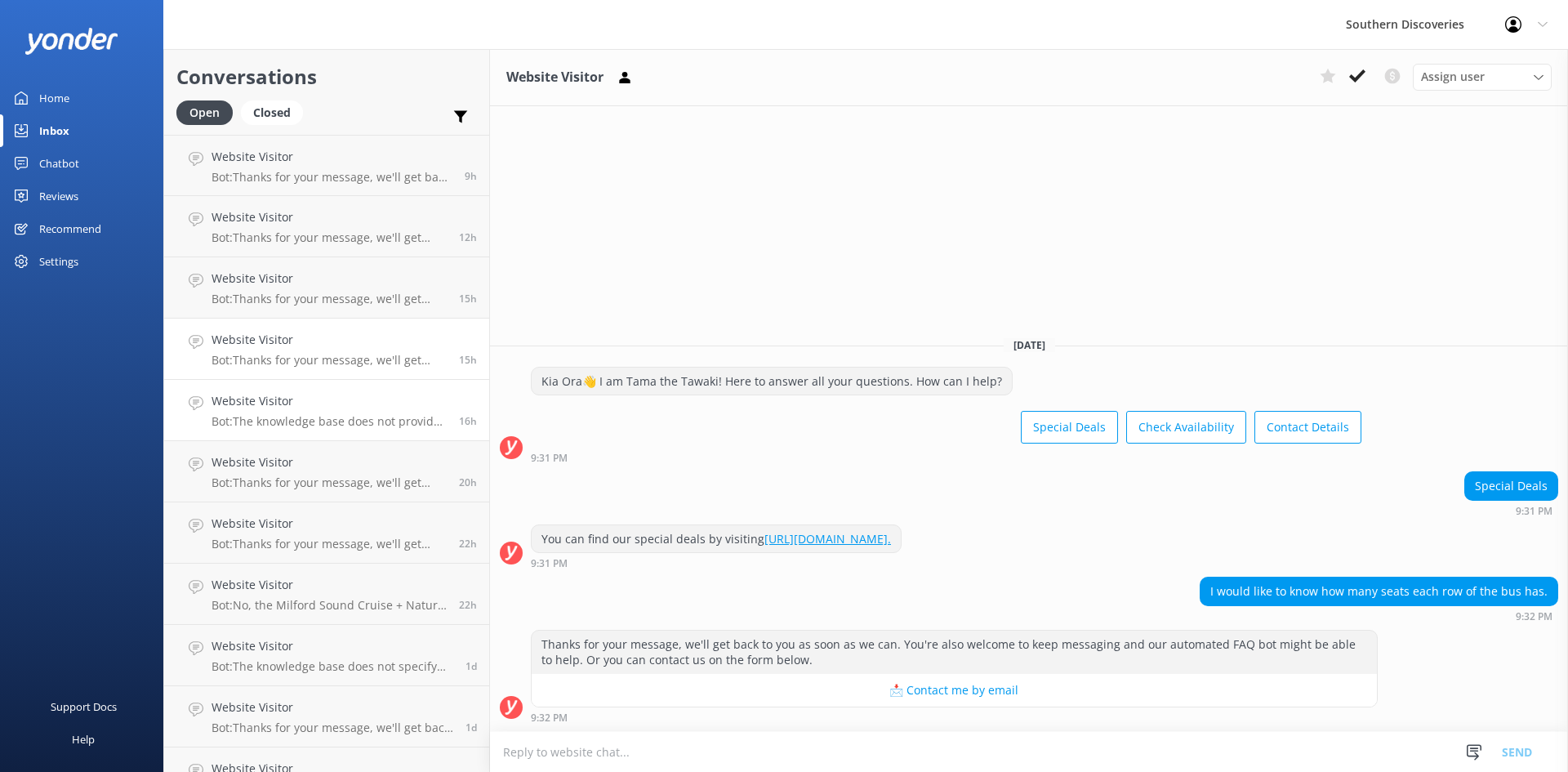
click at [284, 426] on p "Bot: The knowledge base does not provide specific information about purchasing …" at bounding box center [329, 421] width 235 height 15
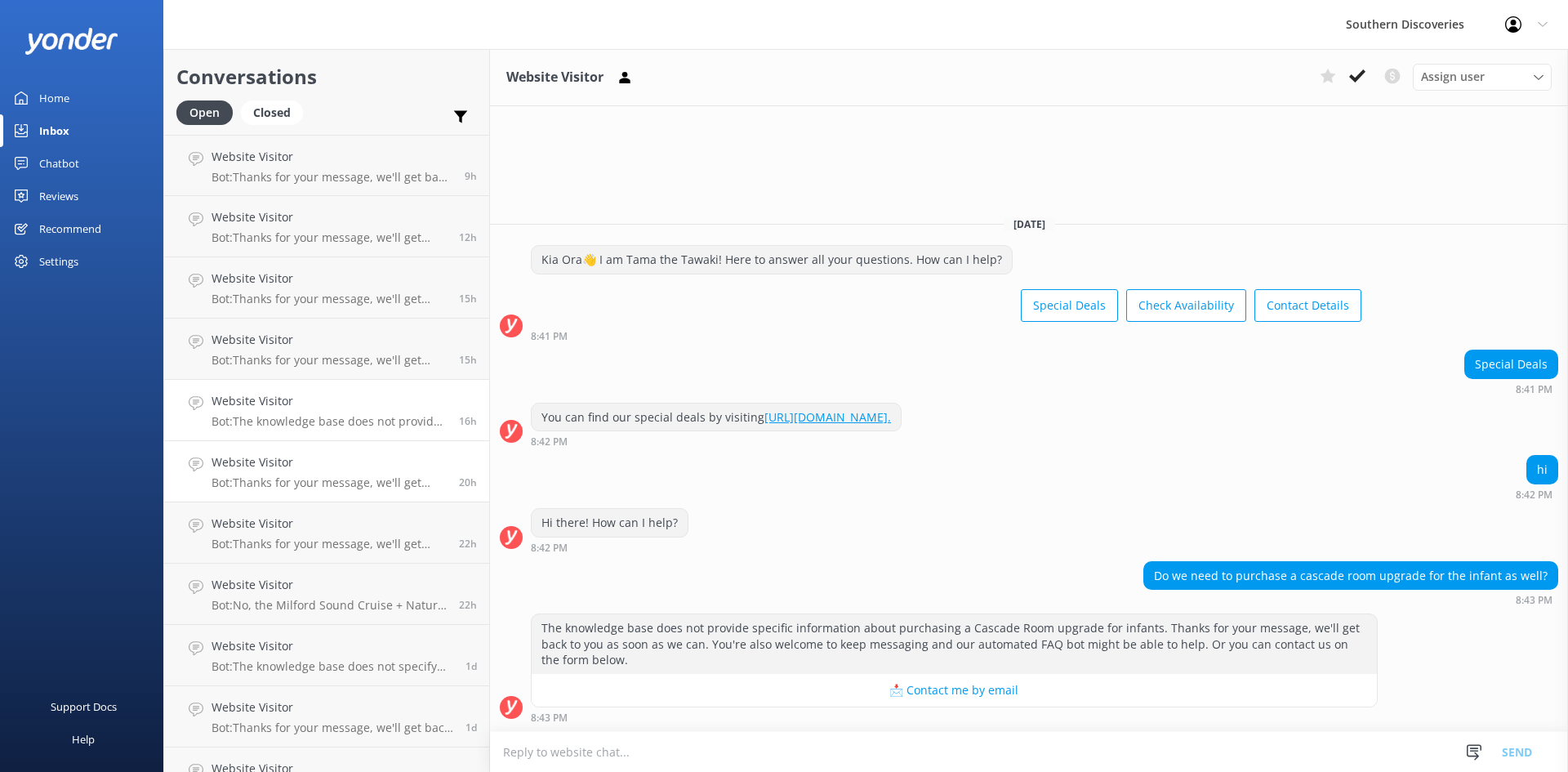
click at [293, 472] on div "Website Visitor Bot: Thanks for your message, we'll get back to you as soon as …" at bounding box center [329, 471] width 235 height 36
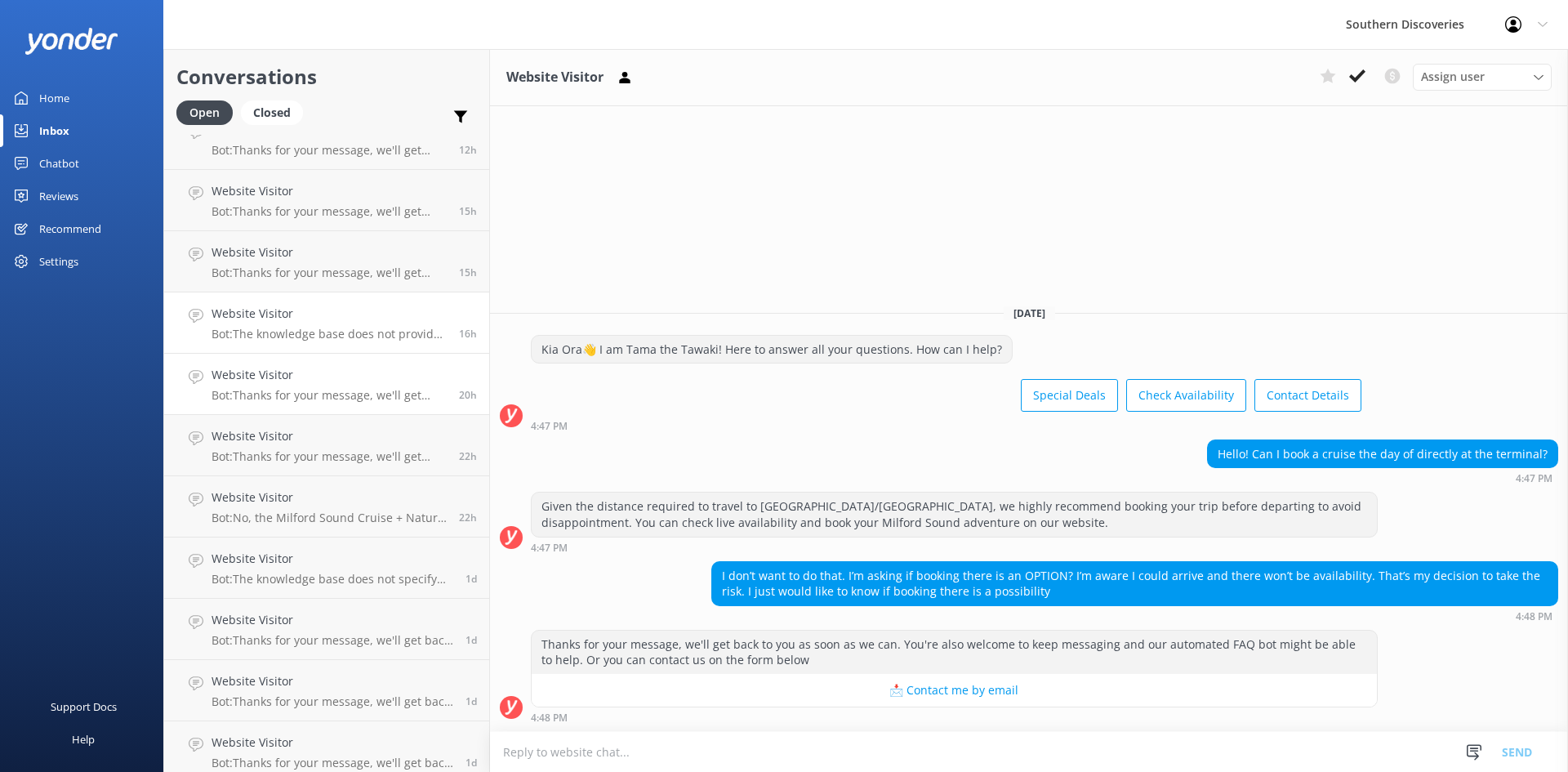
scroll to position [98, 0]
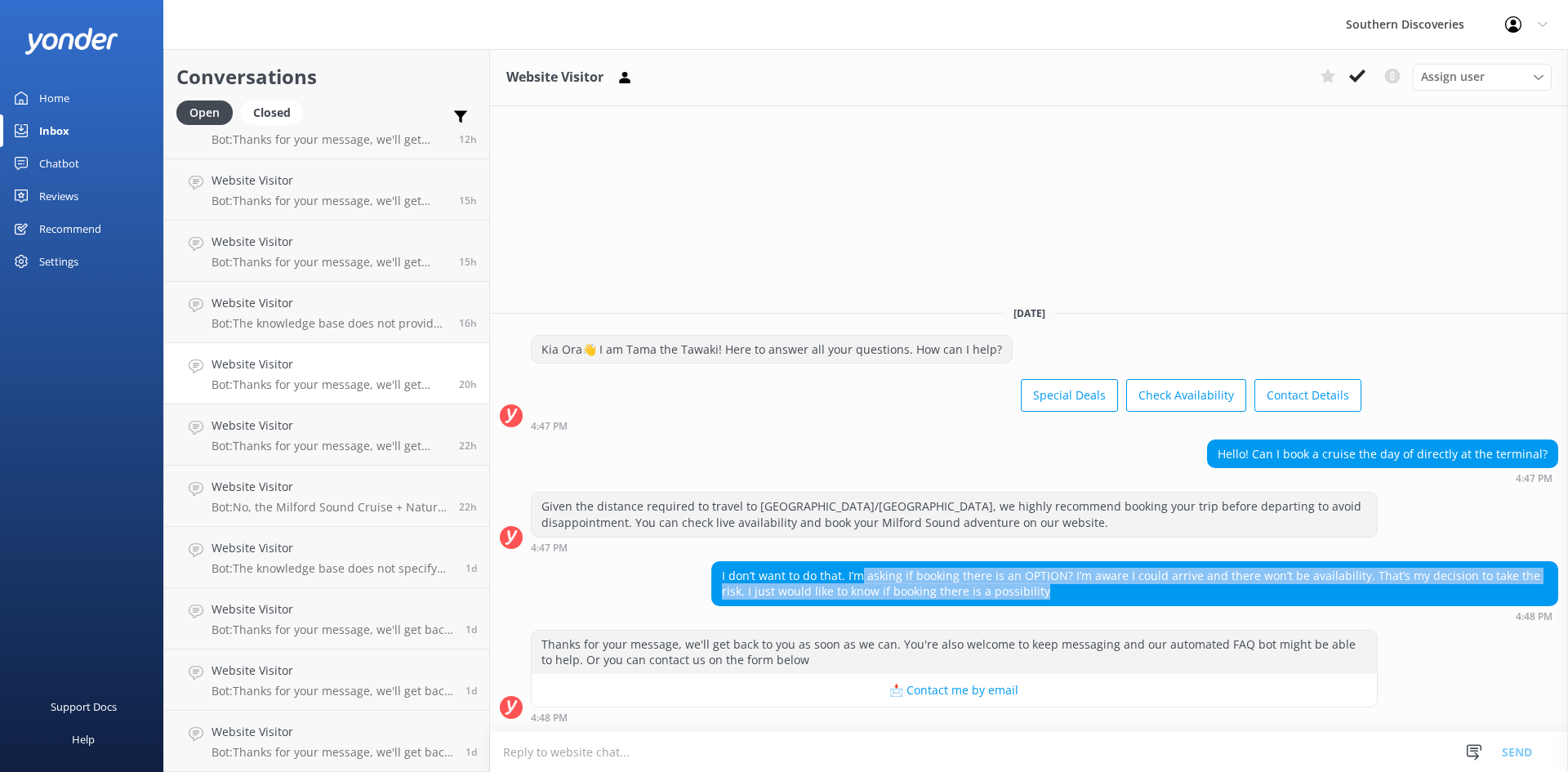
drag, startPoint x: 860, startPoint y: 571, endPoint x: 1370, endPoint y: 589, distance: 510.3
click at [1370, 589] on div "I don’t want to do that. I’m asking if booking there is an OPTION? I’m aware I …" at bounding box center [1134, 584] width 845 height 44
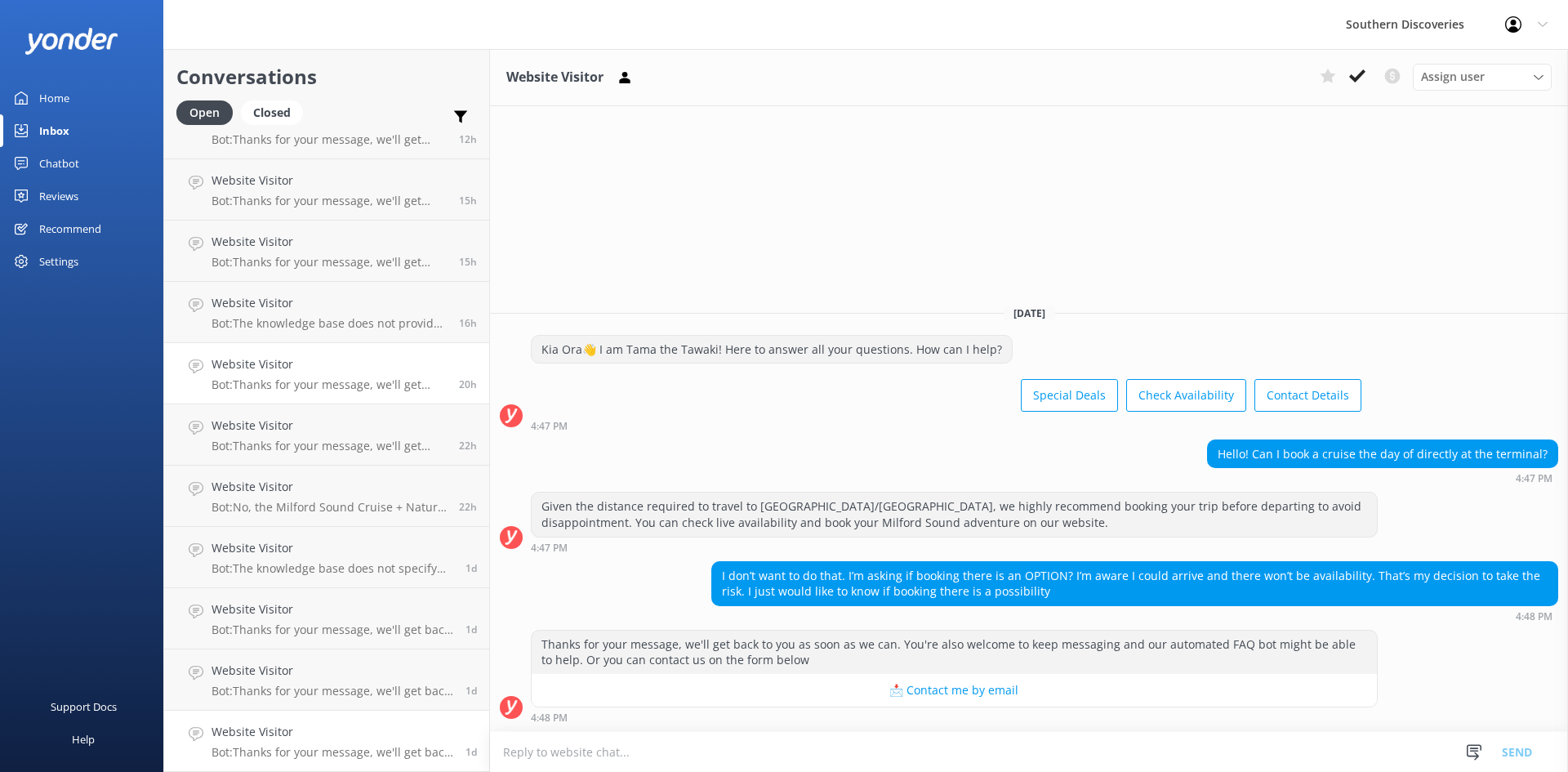
click at [395, 743] on div "Website Visitor Bot: Thanks for your message, we'll get back to you as soon as …" at bounding box center [332, 740] width 242 height 36
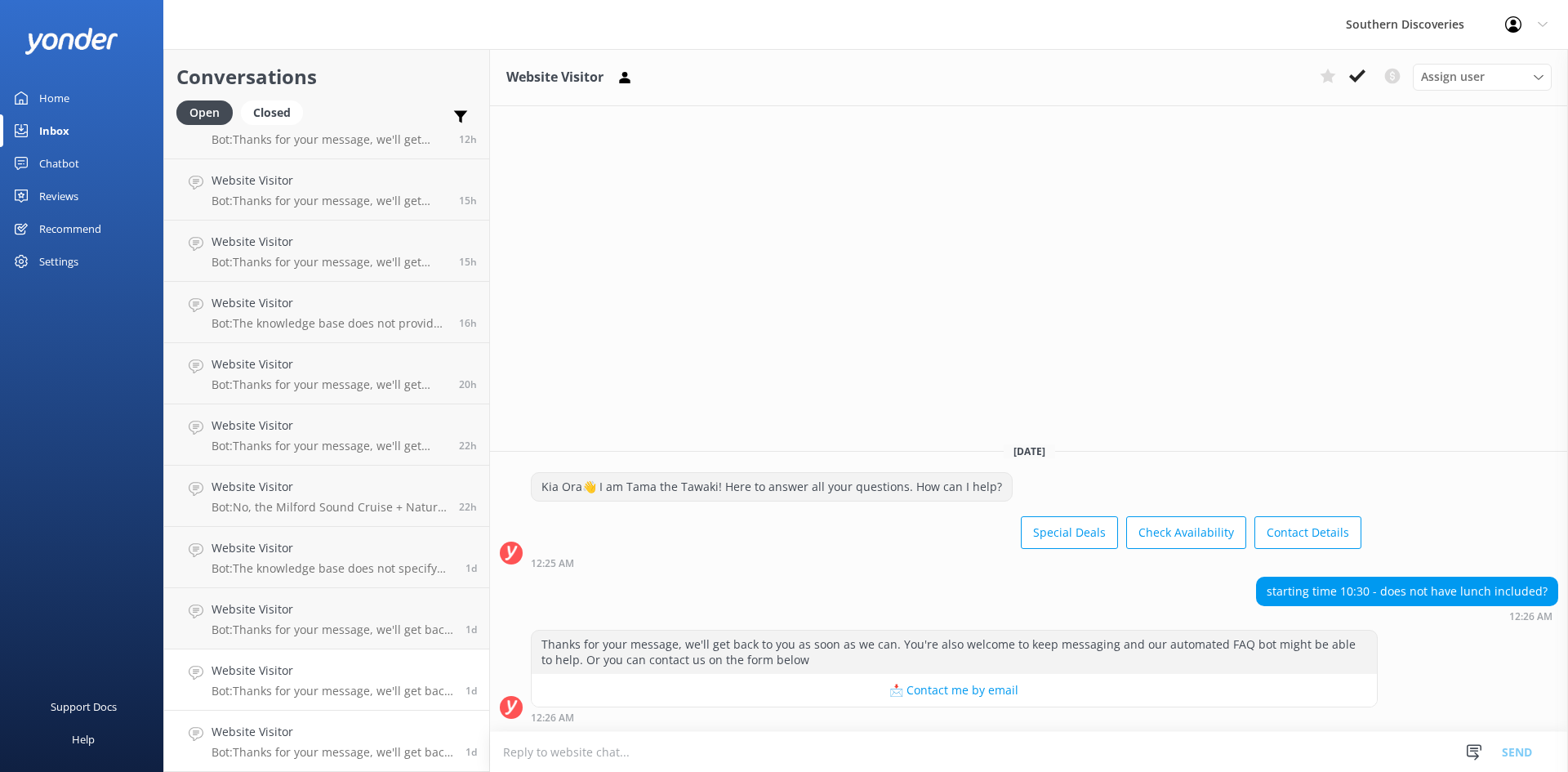
click at [391, 680] on h4 "Website Visitor" at bounding box center [332, 670] width 242 height 18
click at [371, 616] on h4 "Website Visitor" at bounding box center [332, 609] width 242 height 18
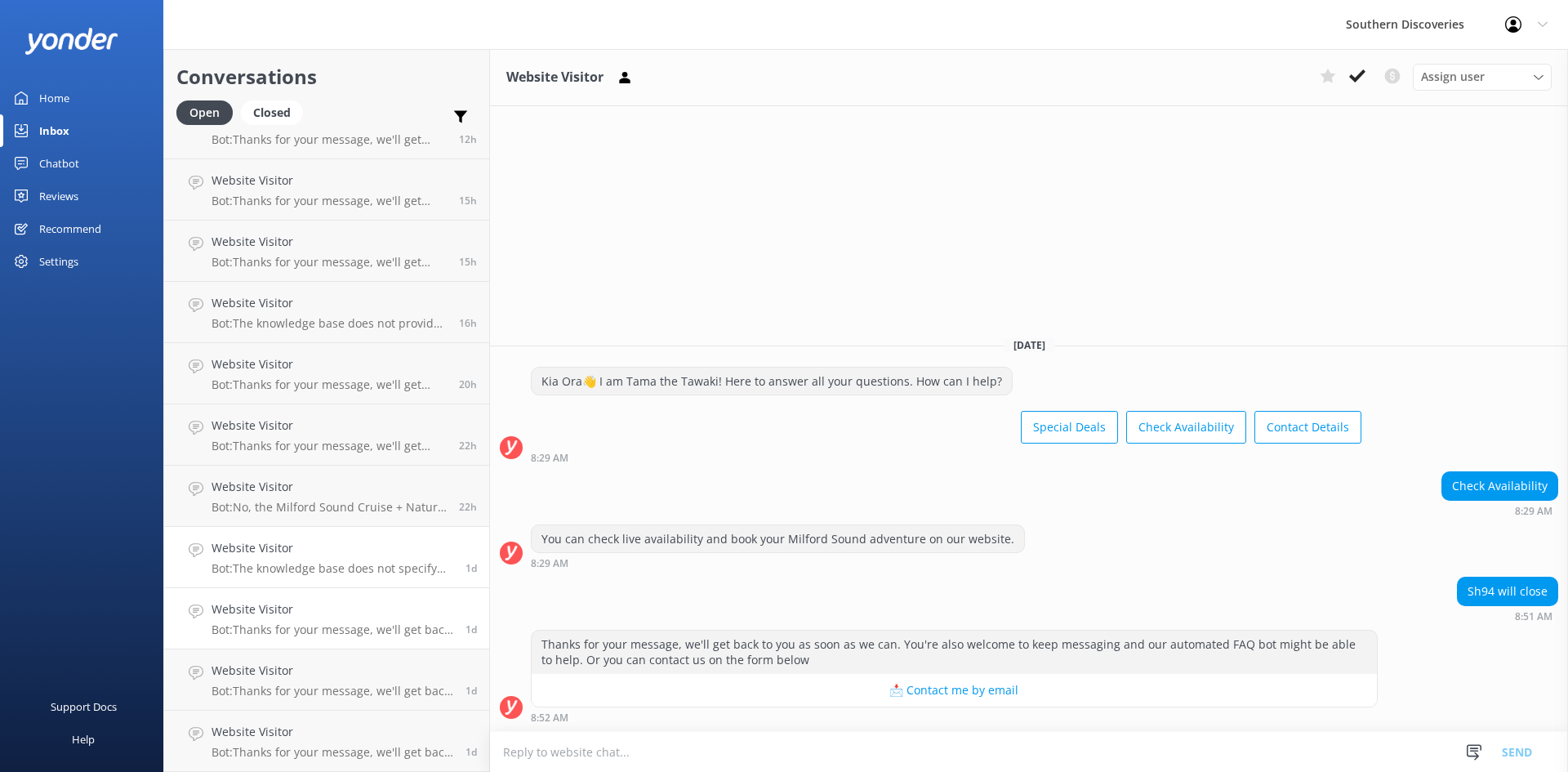
click at [372, 552] on h4 "Website Visitor" at bounding box center [332, 547] width 242 height 18
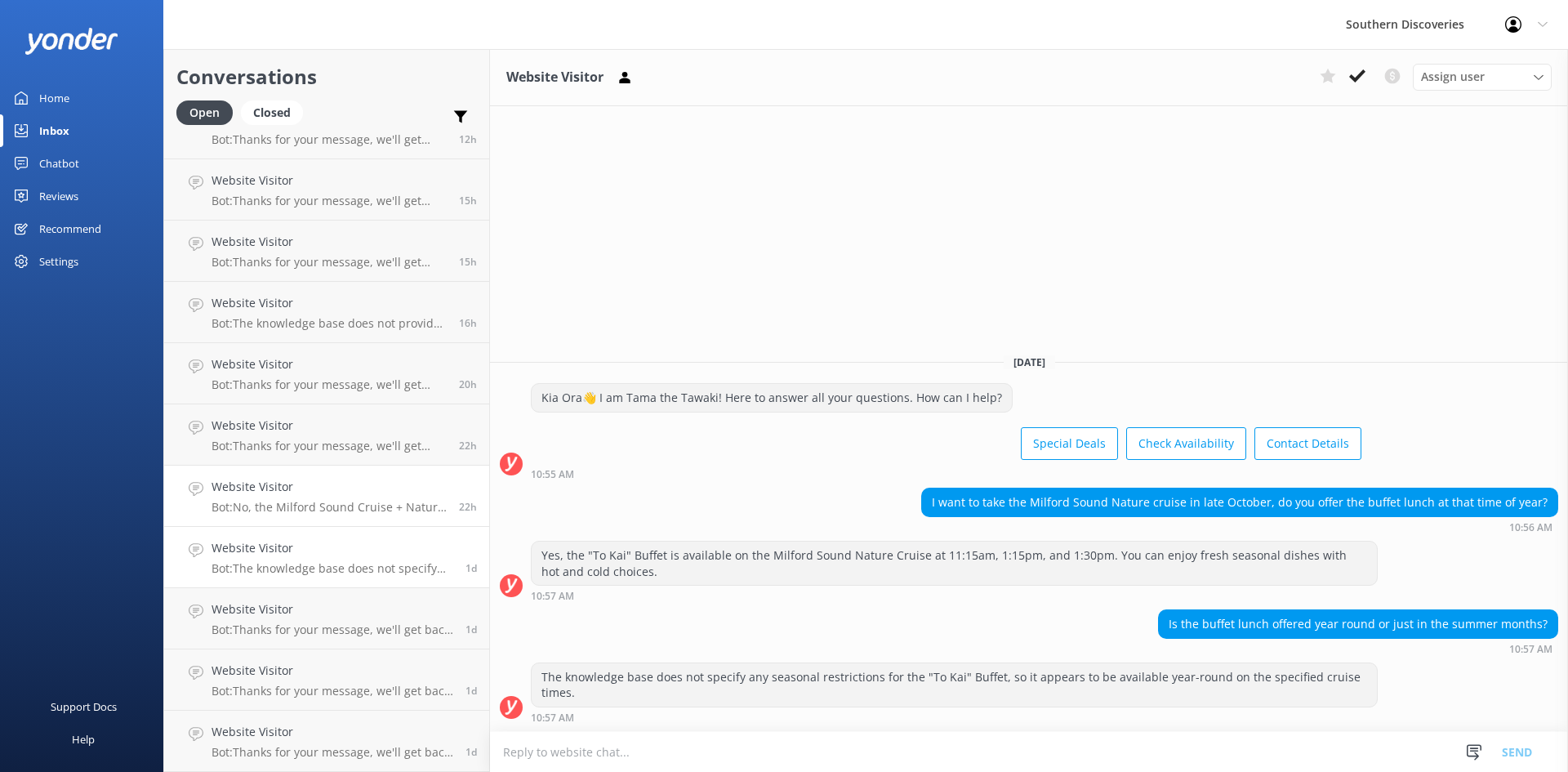
click at [374, 513] on p "Bot: No, the Milford Sound Cruise + Nature Walk is by self-drive only, and ther…" at bounding box center [329, 507] width 235 height 15
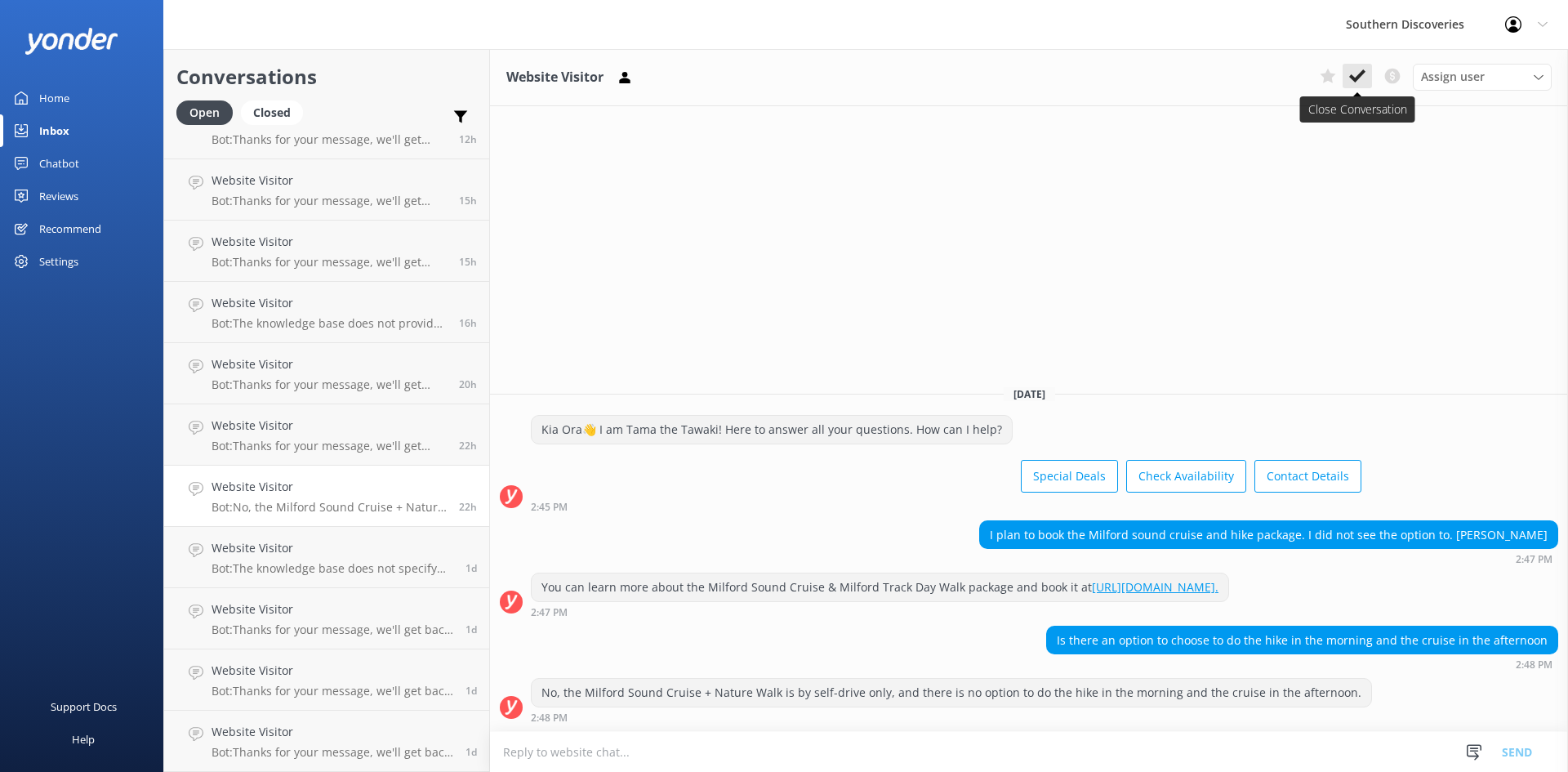
click at [1356, 72] on icon at bounding box center [1357, 76] width 17 height 17
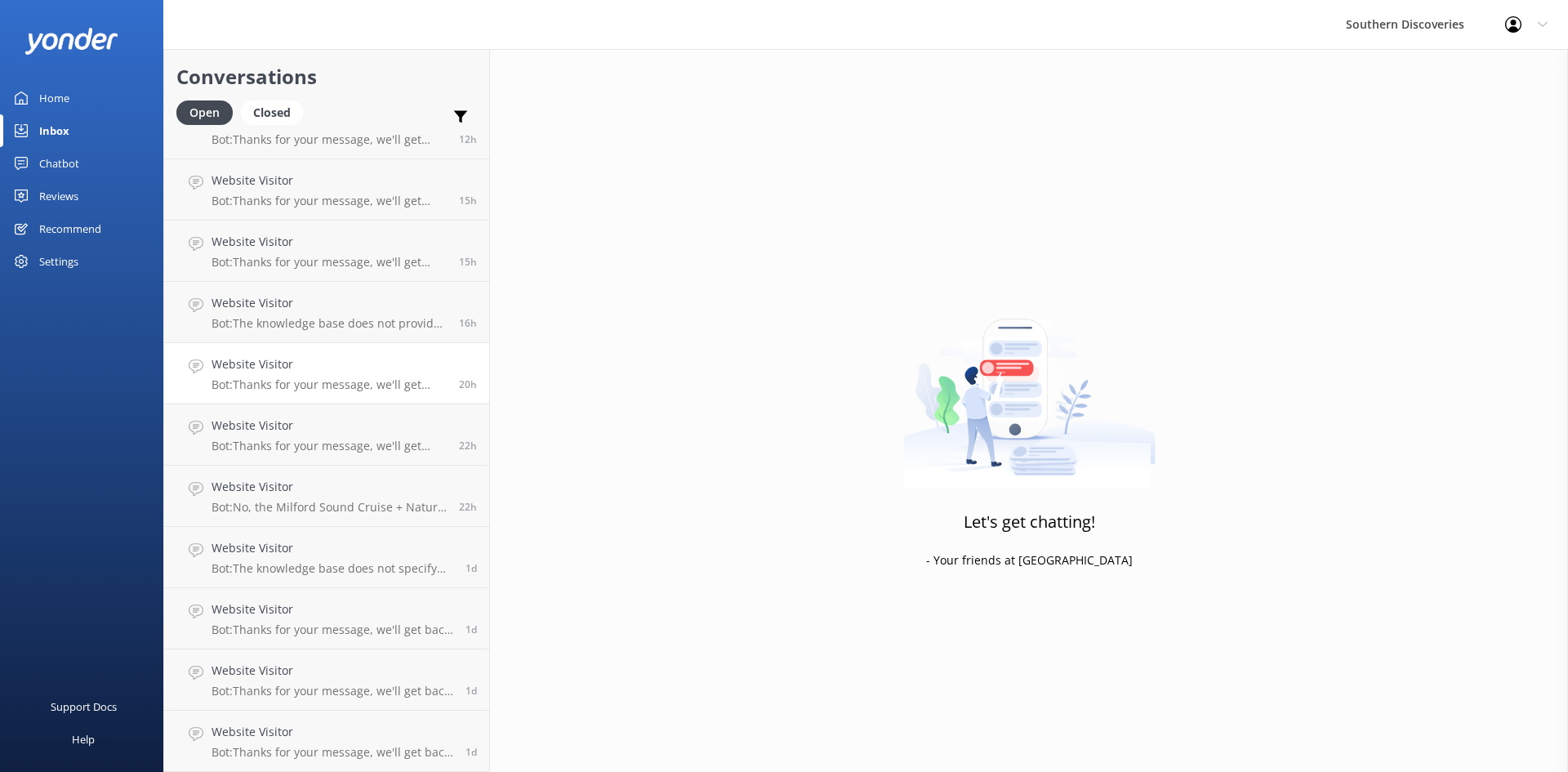
scroll to position [37, 0]
click at [312, 503] on p "Bot: Thanks for your message, we'll get back to you as soon as we can. You're a…" at bounding box center [329, 507] width 235 height 15
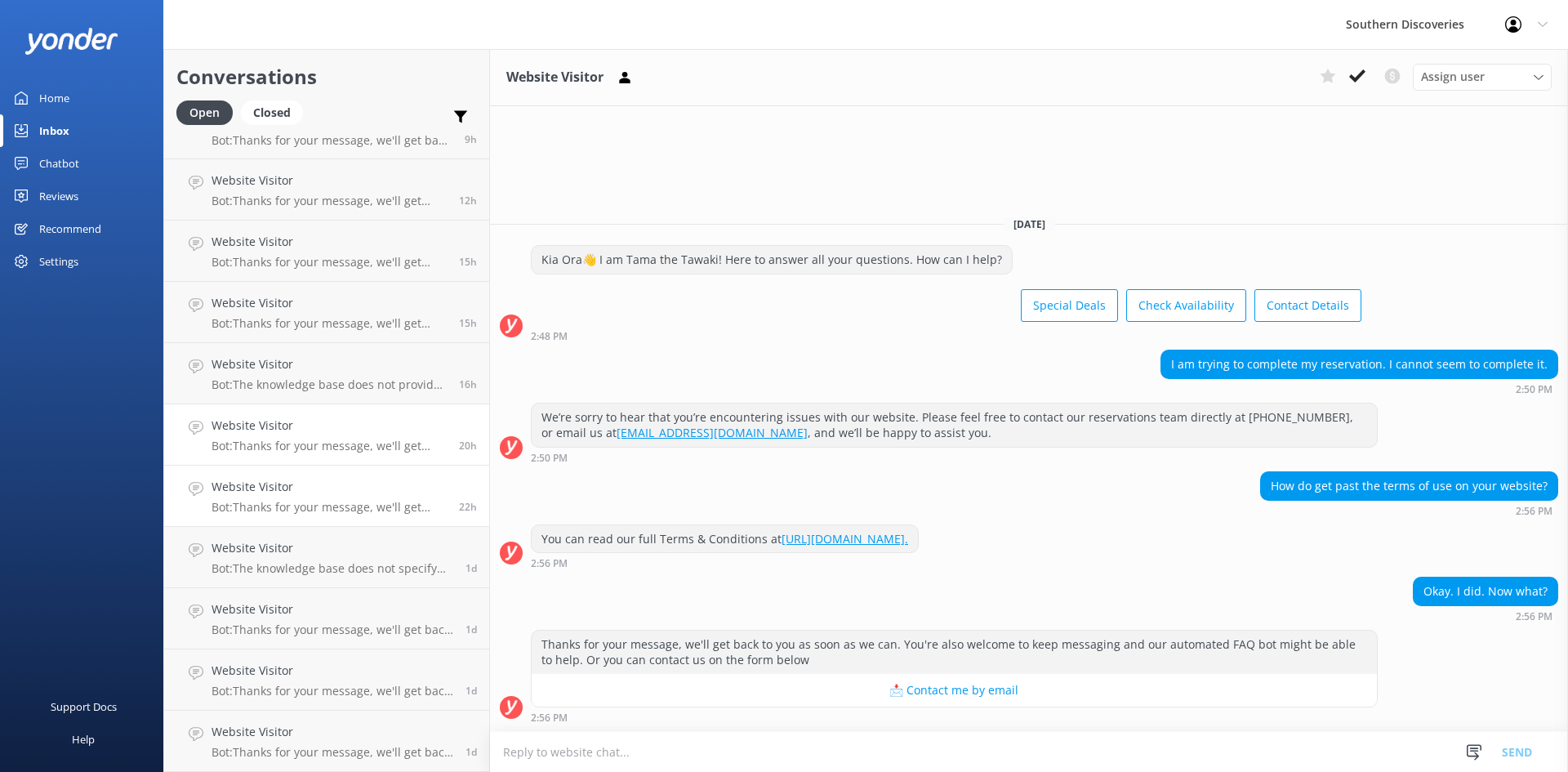
click at [312, 430] on h4 "Website Visitor" at bounding box center [329, 426] width 235 height 18
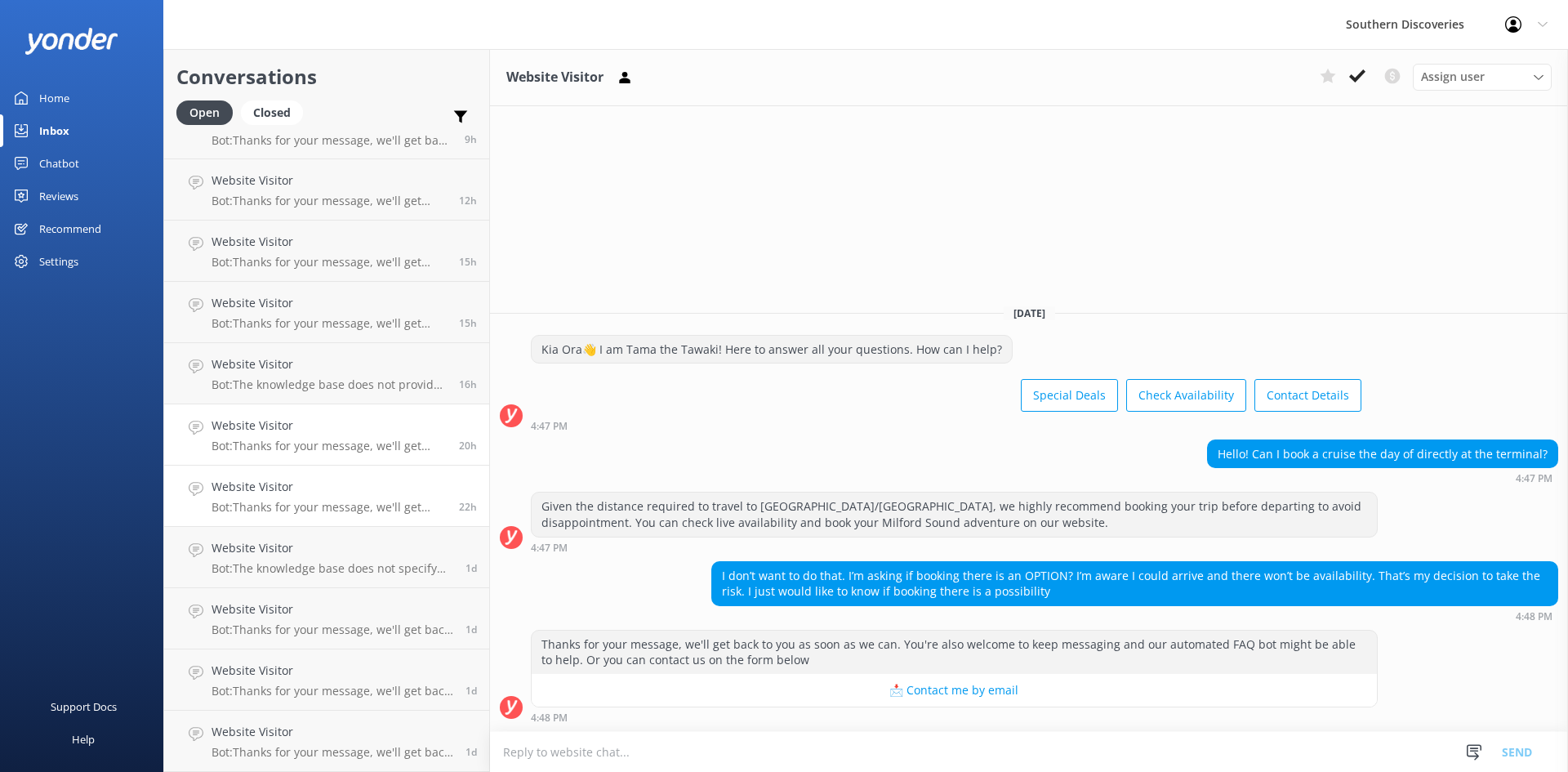
click at [319, 481] on h4 "Website Visitor" at bounding box center [329, 487] width 235 height 18
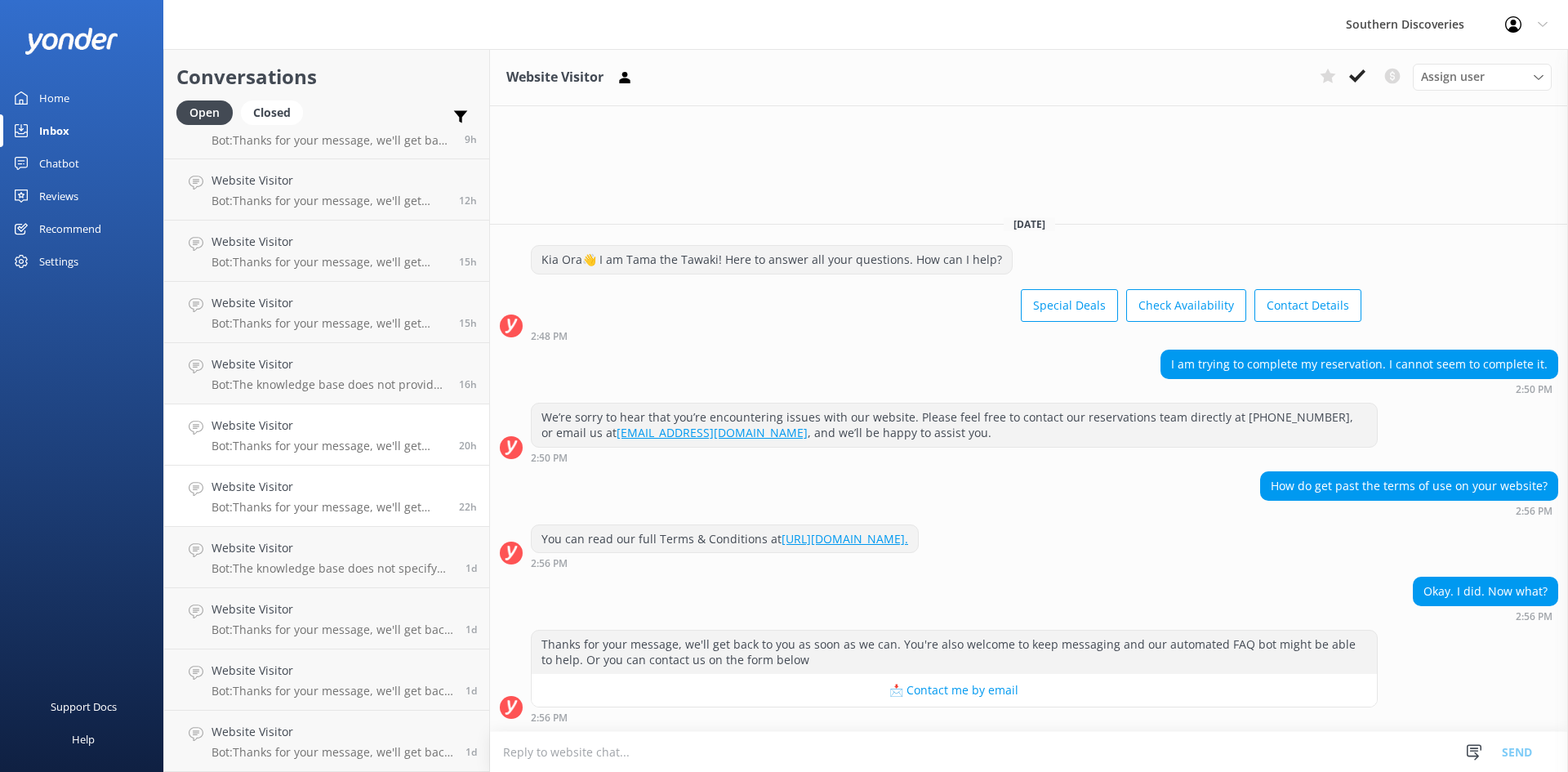
click at [305, 428] on h4 "Website Visitor" at bounding box center [329, 426] width 235 height 18
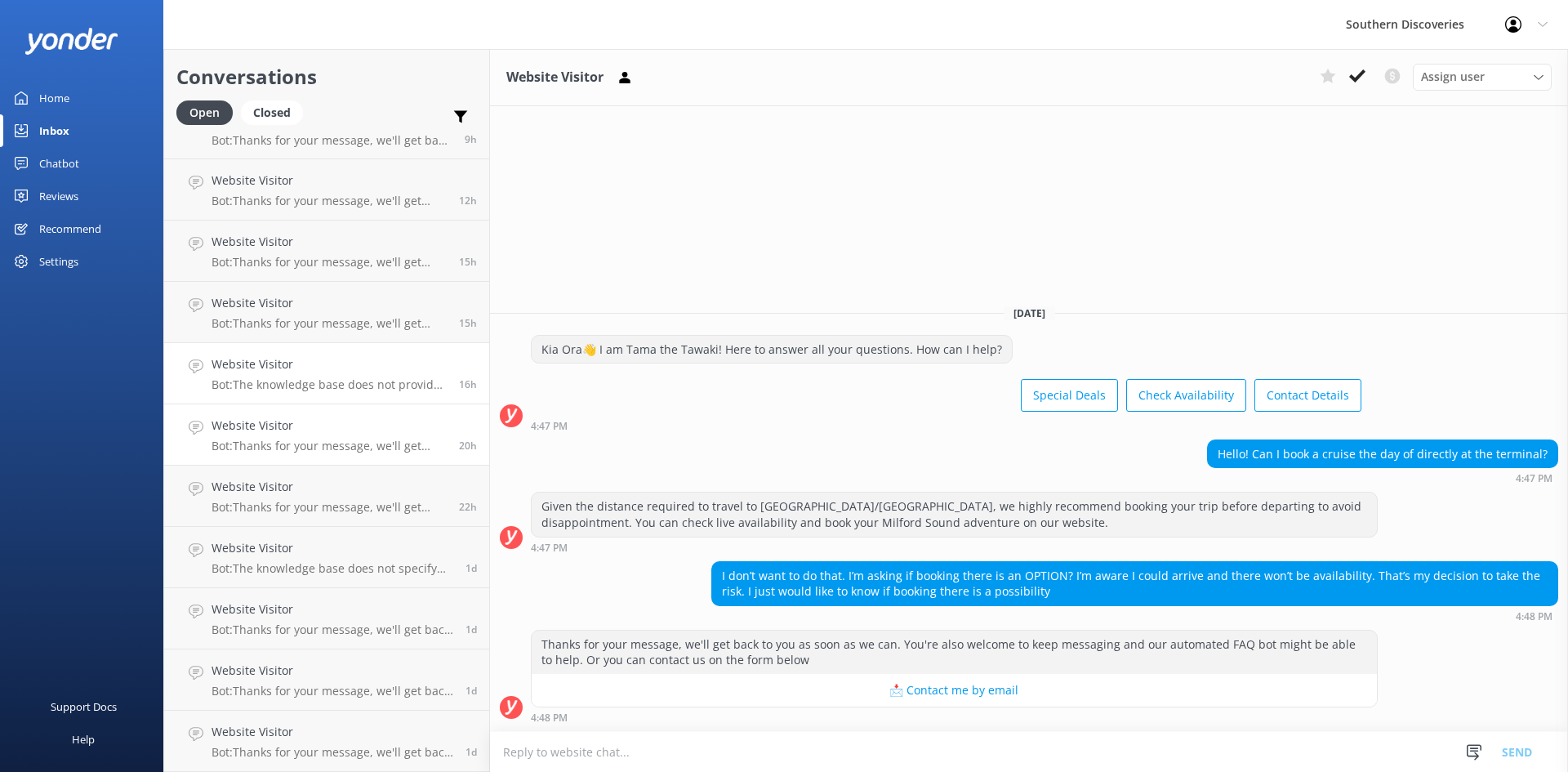
click at [261, 378] on p "Bot: The knowledge base does not provide specific information about purchasing …" at bounding box center [329, 385] width 235 height 15
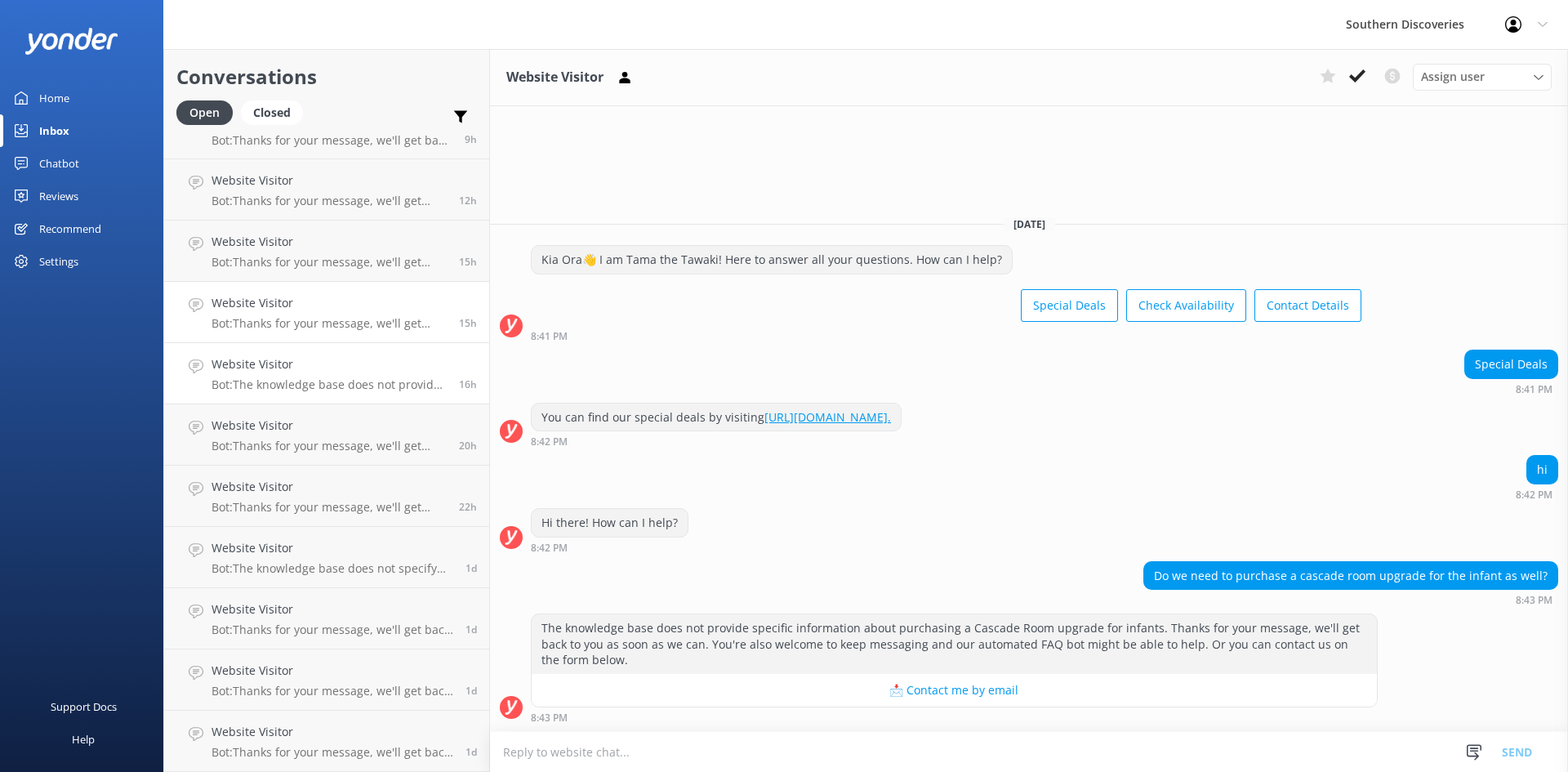
click at [251, 318] on p "Bot: Thanks for your message, we'll get back to you as soon as we can. You're a…" at bounding box center [329, 323] width 235 height 15
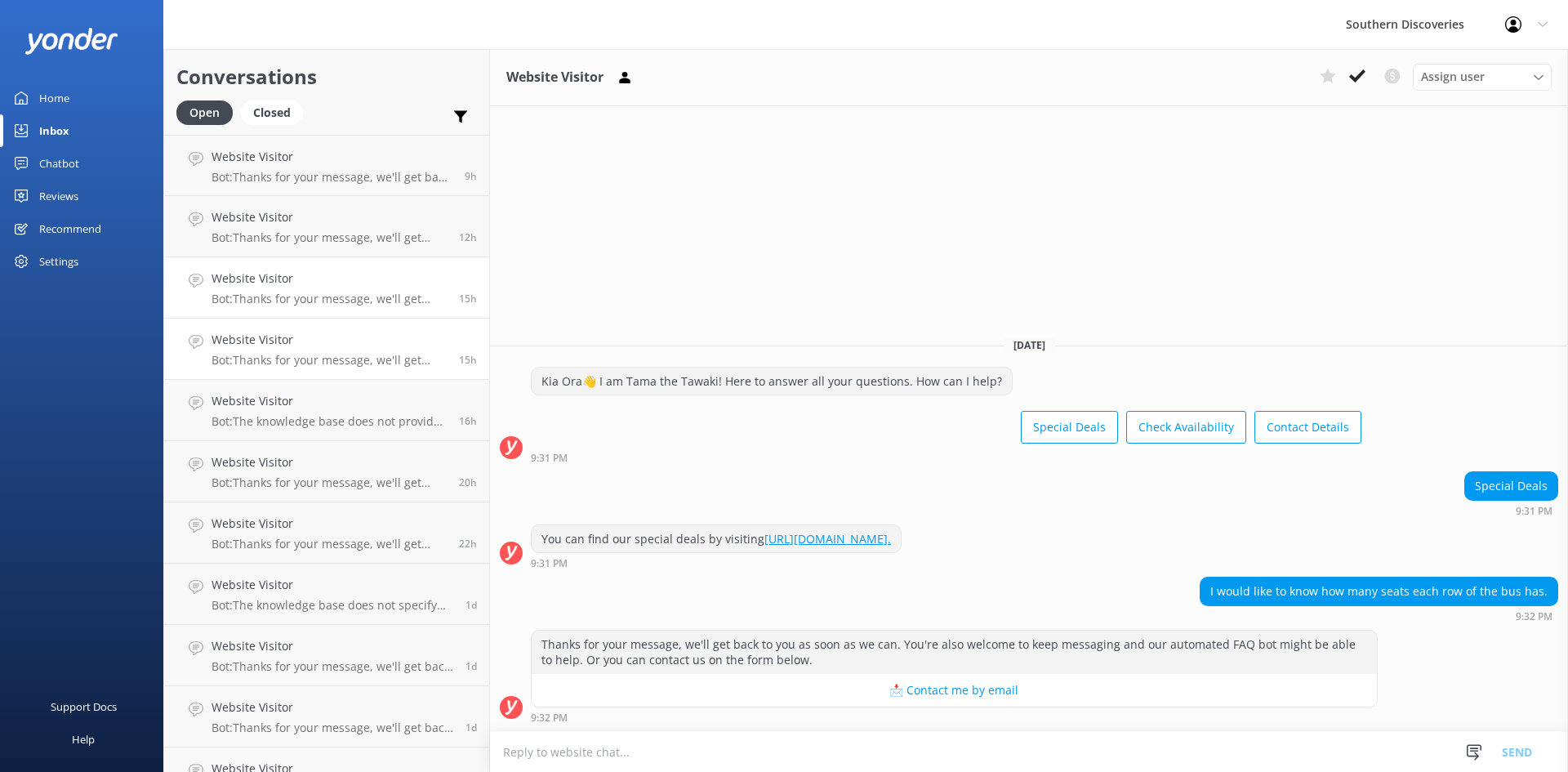
click at [265, 281] on h4 "Website Visitor" at bounding box center [329, 279] width 235 height 18
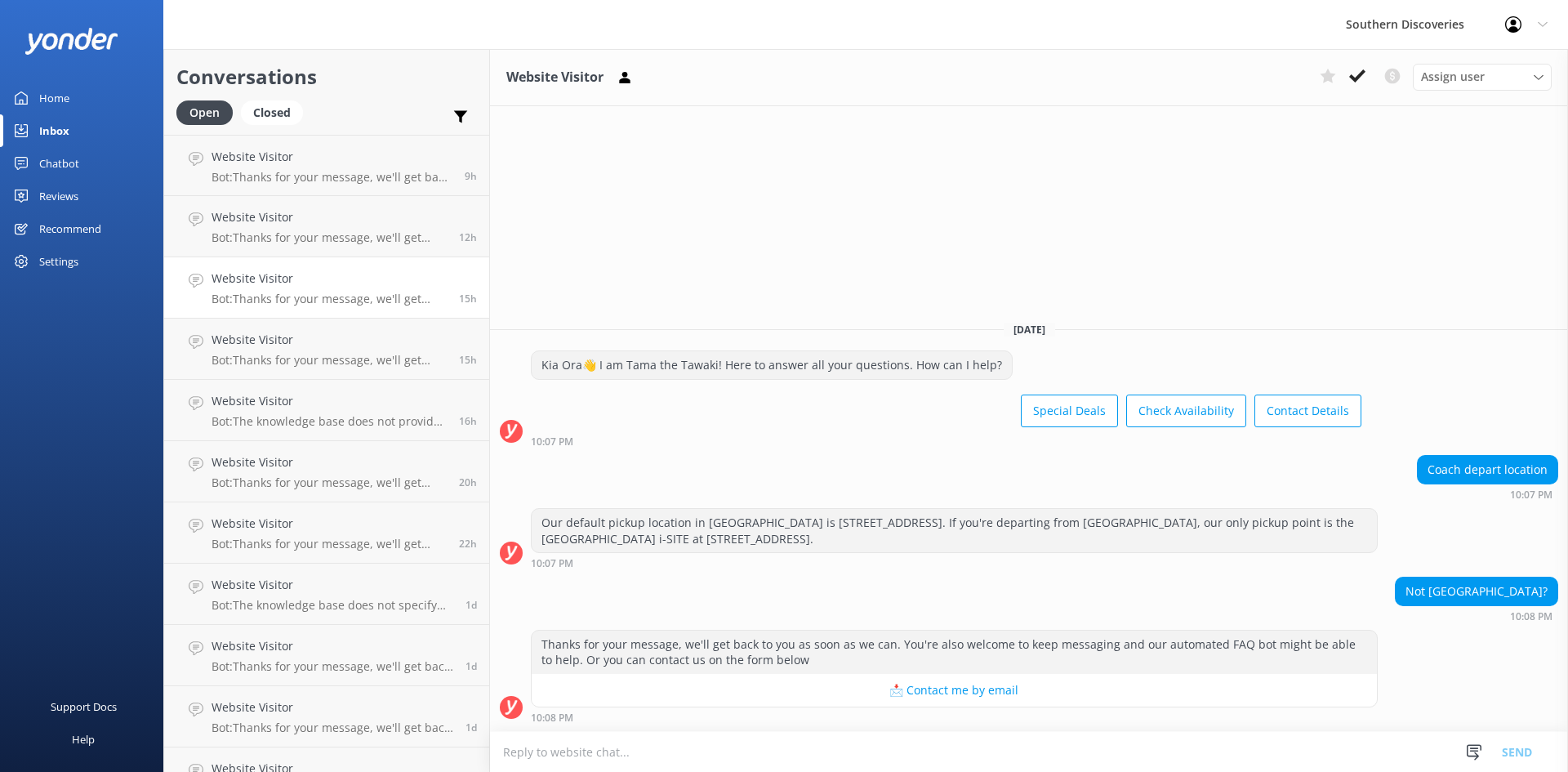
click at [975, 689] on button "📩 Contact me by email" at bounding box center [954, 690] width 845 height 33
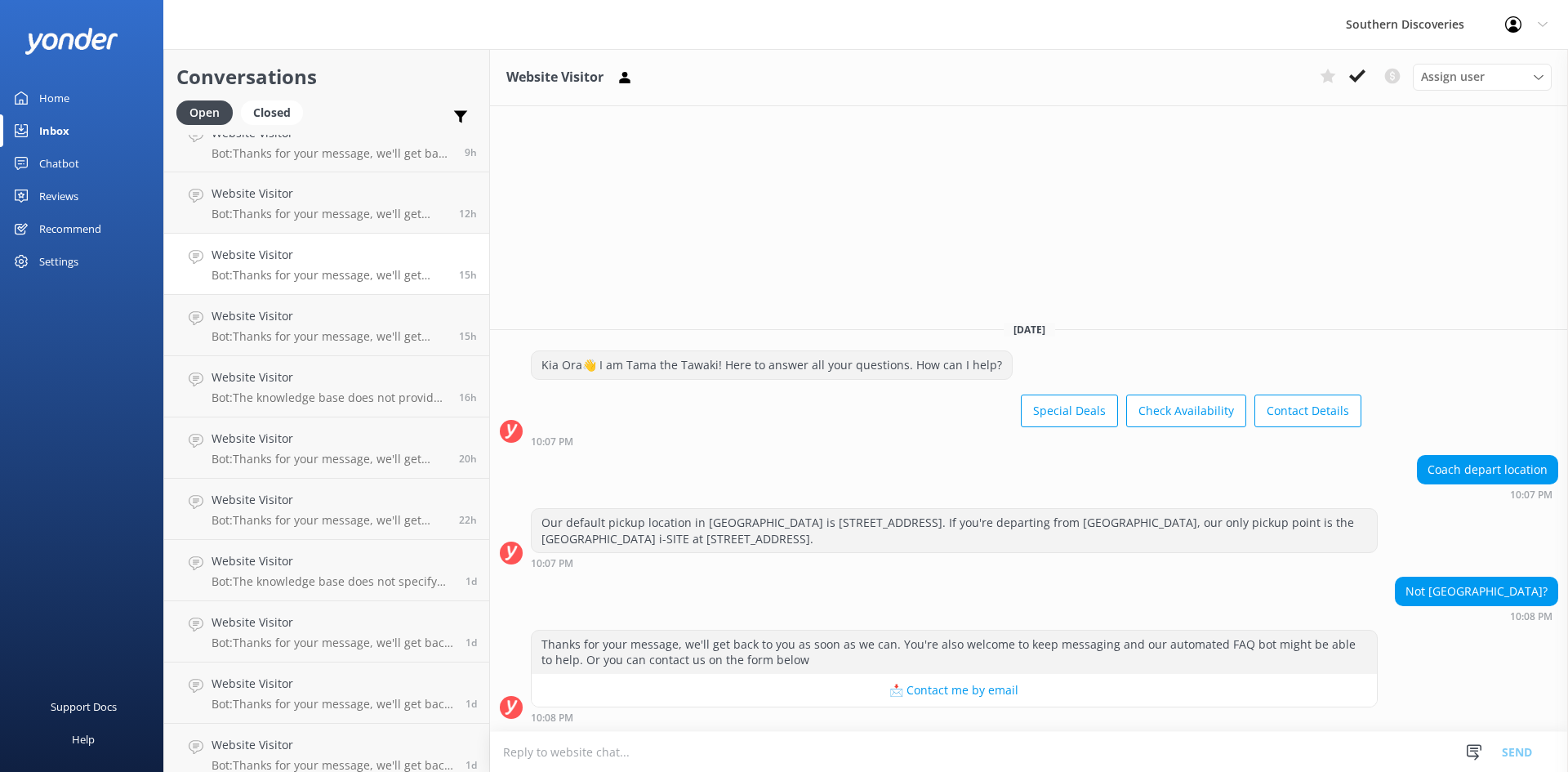
scroll to position [37, 0]
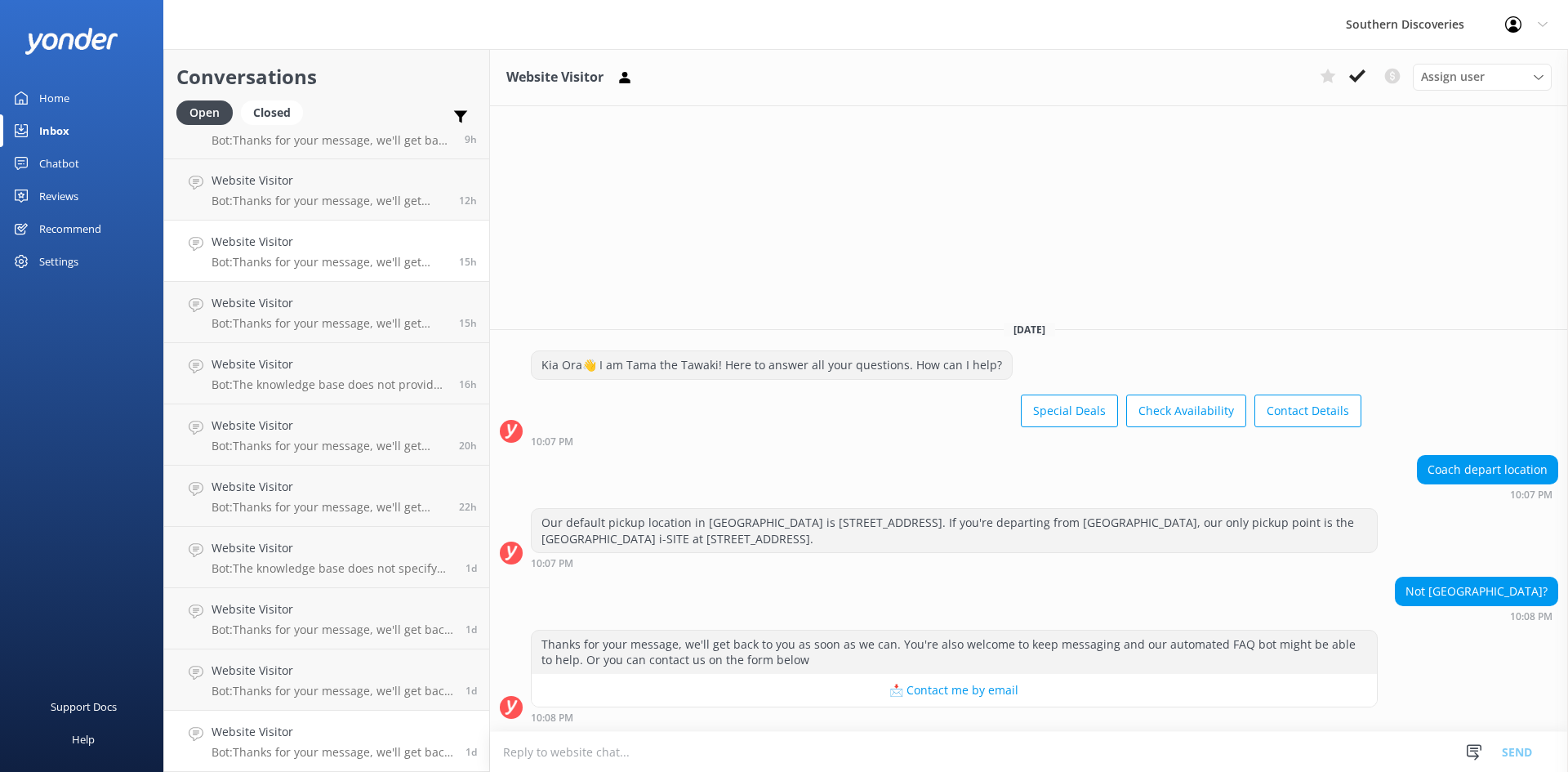
click at [405, 763] on link "Website Visitor Bot: Thanks for your message, we'll get back to you as soon as …" at bounding box center [326, 741] width 325 height 61
